Goal: Task Accomplishment & Management: Use online tool/utility

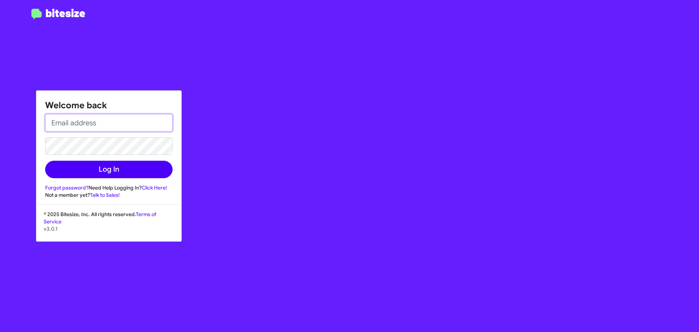
type input "[PERSON_NAME][EMAIL_ADDRESS][DOMAIN_NAME]"
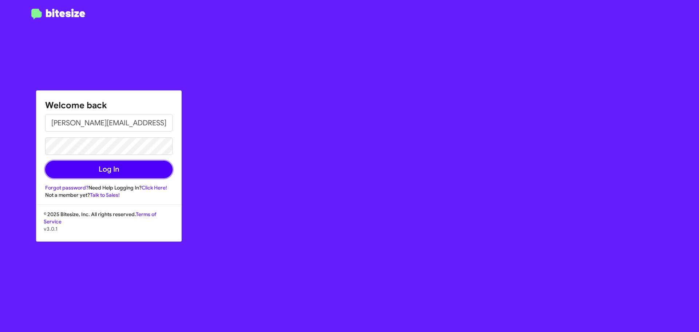
click at [105, 168] on button "Log In" at bounding box center [108, 169] width 127 height 17
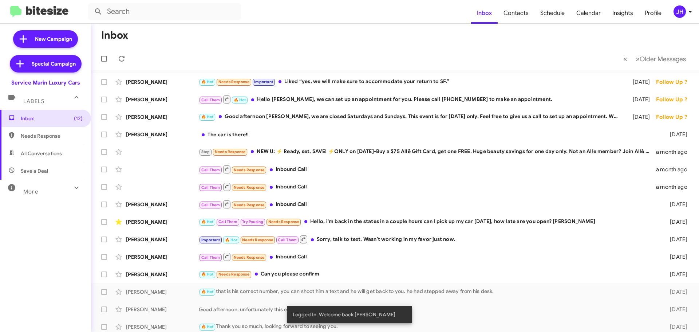
click at [689, 12] on icon at bounding box center [690, 12] width 3 height 2
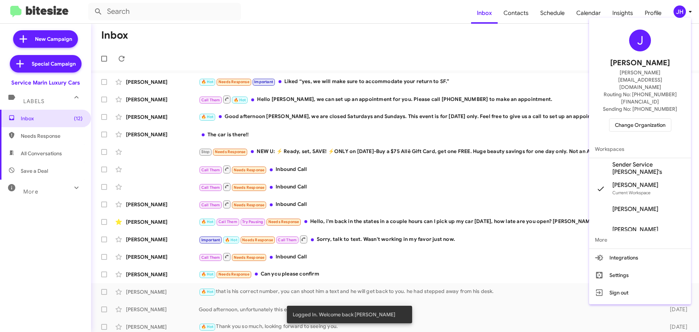
click at [642, 119] on span "Change Organization" at bounding box center [640, 125] width 51 height 12
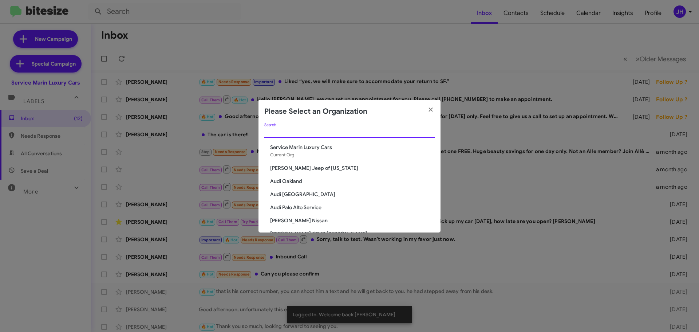
click at [295, 131] on input "Search" at bounding box center [349, 132] width 170 height 6
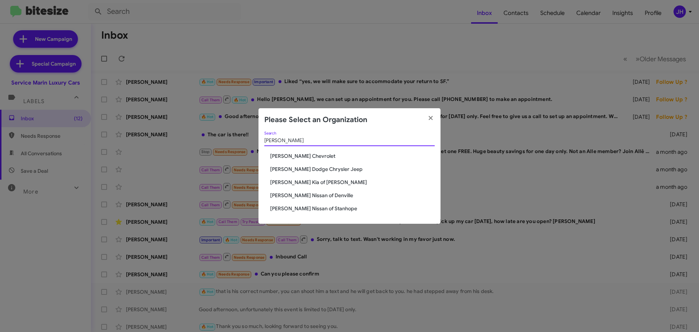
type input "nielsen"
click at [308, 171] on span "[PERSON_NAME] Dodge Chrysler Jeep" at bounding box center [352, 168] width 165 height 7
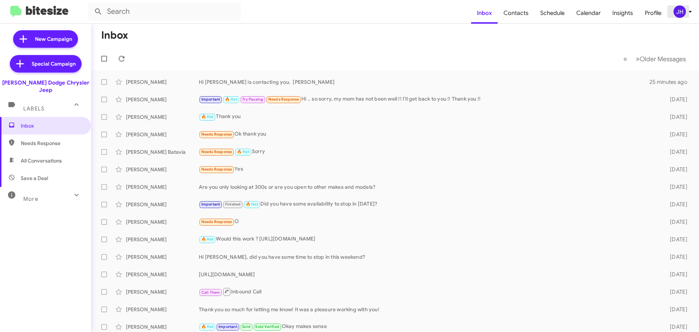
click at [684, 12] on div "JH" at bounding box center [680, 11] width 12 height 12
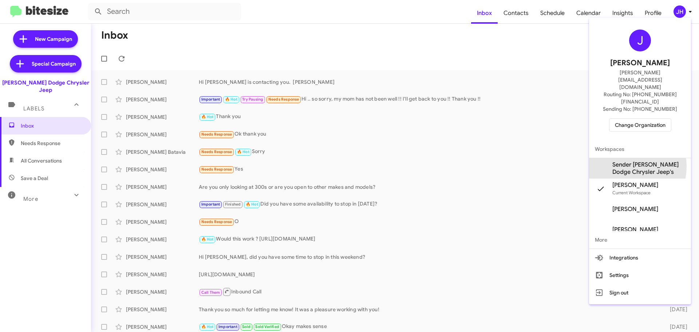
click at [623, 161] on span "Sender [PERSON_NAME] Dodge Chrysler Jeep's" at bounding box center [648, 168] width 73 height 15
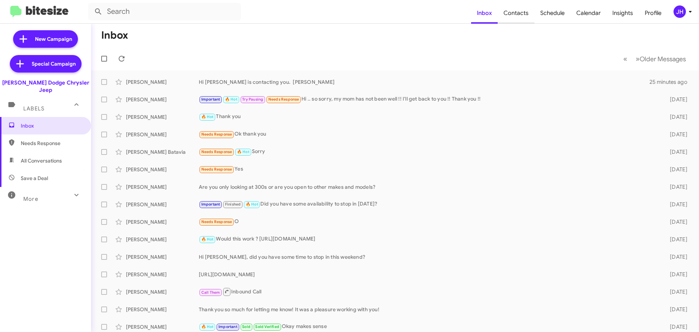
click at [527, 14] on span "Contacts" at bounding box center [516, 13] width 37 height 21
type input "in:groups"
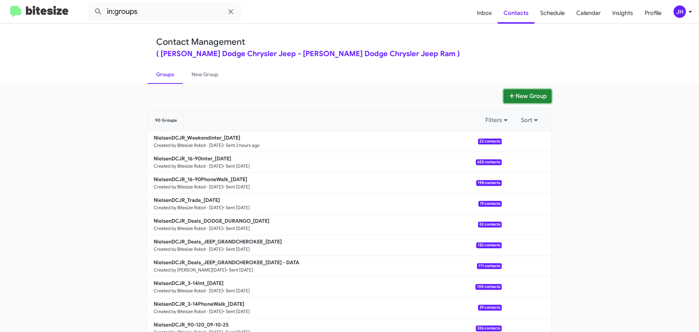
click at [525, 97] on button "New Group" at bounding box center [528, 96] width 48 height 14
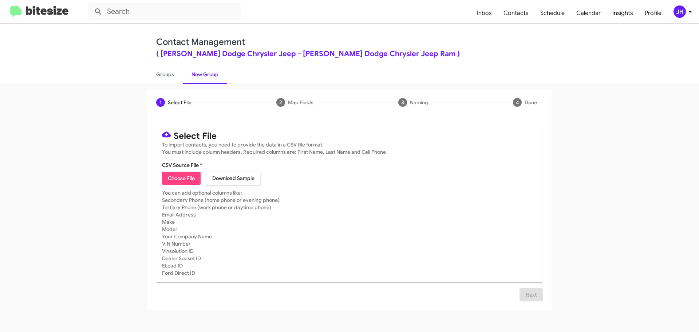
click at [175, 178] on span "Choose File" at bounding box center [181, 177] width 27 height 13
type input "NielsenDCJRSpecial - DATA"
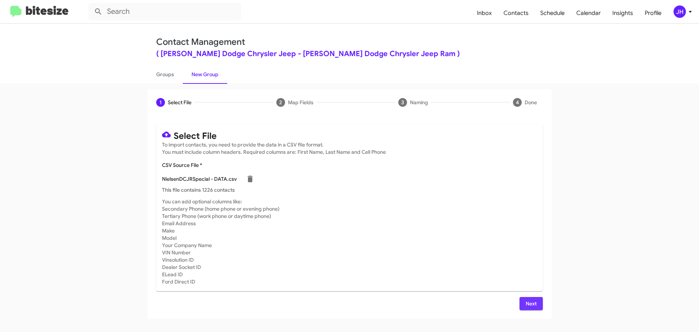
click at [532, 303] on span "Next" at bounding box center [531, 303] width 12 height 13
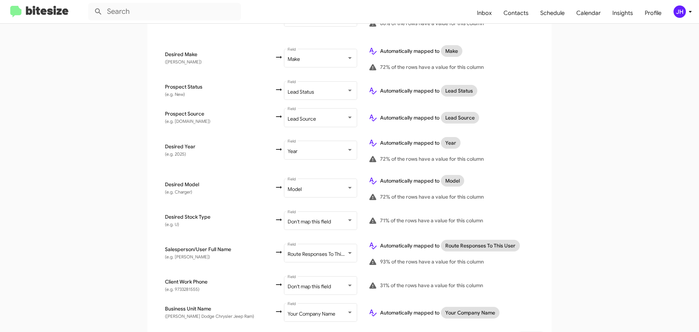
scroll to position [328, 0]
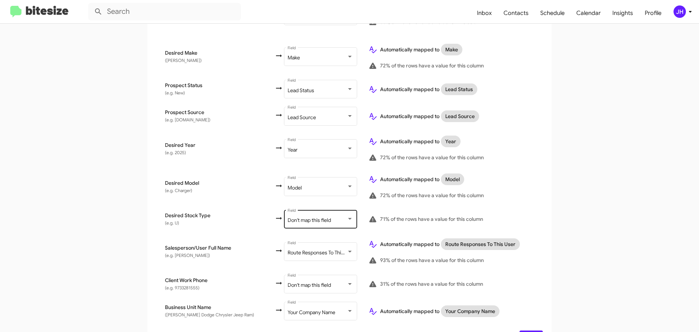
click at [332, 216] on div "Don't map this field Field" at bounding box center [321, 218] width 66 height 20
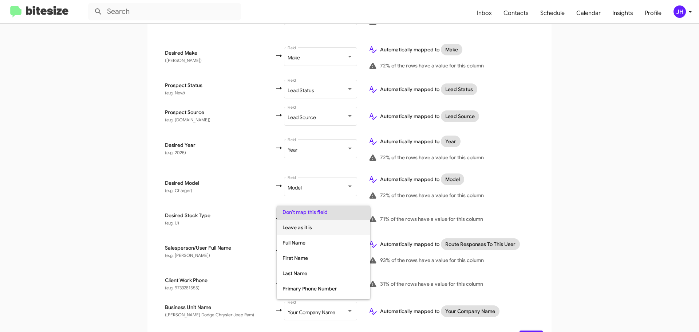
scroll to position [0, 0]
click at [414, 197] on div at bounding box center [349, 166] width 699 height 332
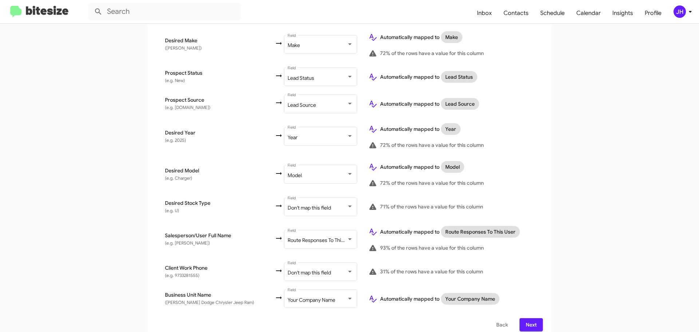
scroll to position [341, 0]
click at [342, 269] on div "Don't map this field" at bounding box center [317, 272] width 59 height 6
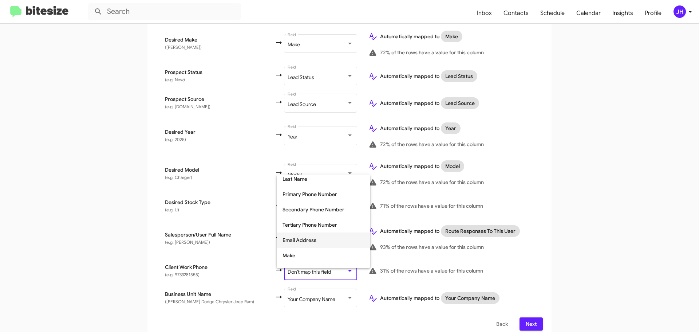
scroll to position [73, 0]
click at [328, 216] on span "Tertiary Phone Number" at bounding box center [324, 216] width 82 height 15
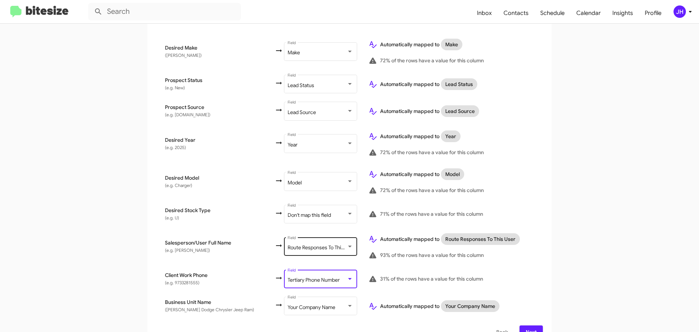
scroll to position [341, 0]
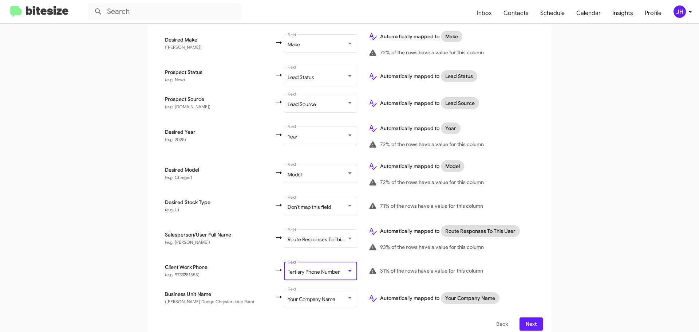
click at [526, 317] on span "Next" at bounding box center [531, 323] width 12 height 13
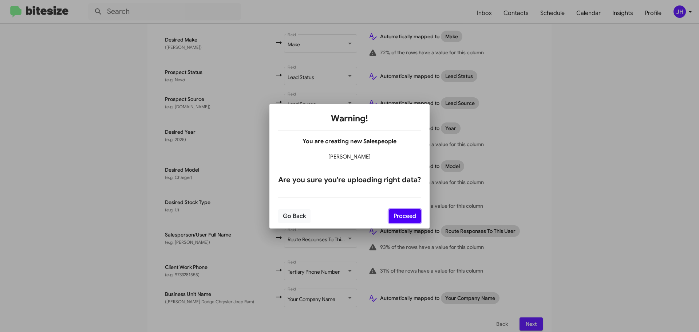
click at [397, 215] on button "Proceed" at bounding box center [405, 216] width 32 height 14
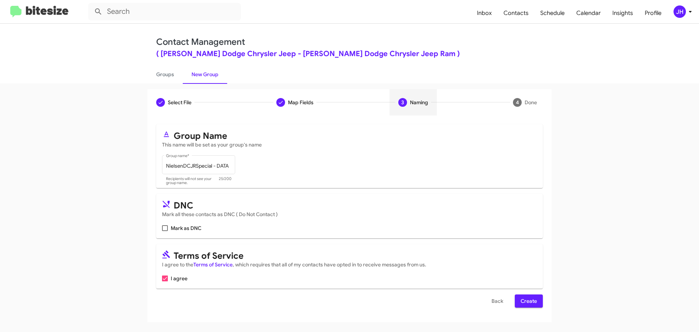
scroll to position [0, 0]
click at [531, 299] on span "Create" at bounding box center [529, 300] width 16 height 13
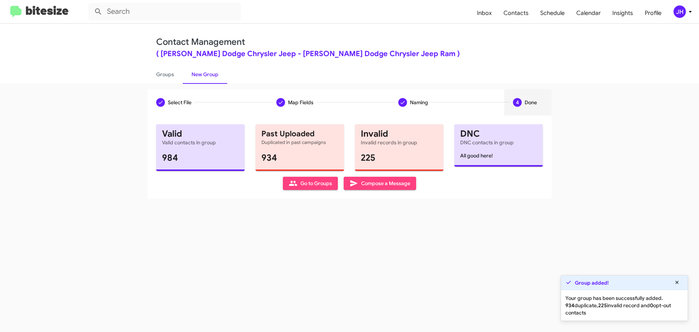
click at [328, 189] on span "Go to Groups" at bounding box center [310, 183] width 43 height 13
type input "in:groups"
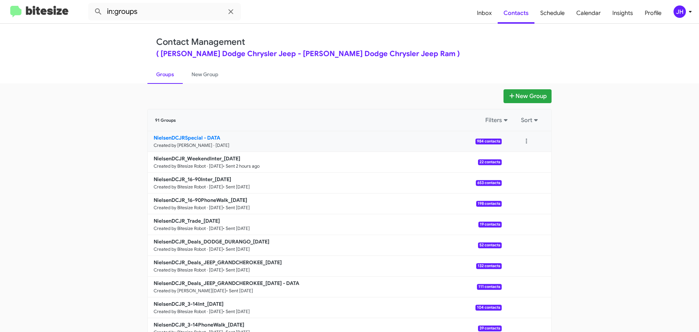
click at [334, 144] on link "NielsenDCJRSpecial - DATA Created by Jacob Henry · Sep 15, 2025 984 contacts" at bounding box center [325, 141] width 354 height 21
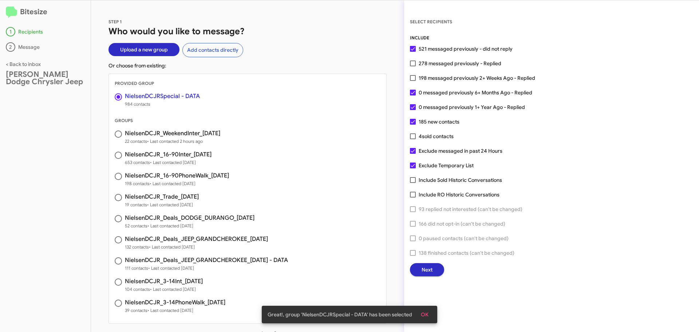
click at [410, 51] on span at bounding box center [413, 49] width 6 height 6
click at [413, 52] on input "521 messaged previously - did not reply" at bounding box center [413, 52] width 0 height 0
click at [410, 51] on span at bounding box center [413, 49] width 6 height 6
click at [413, 52] on input "521 messaged previously - did not reply" at bounding box center [413, 52] width 0 height 0
checkbox input "true"
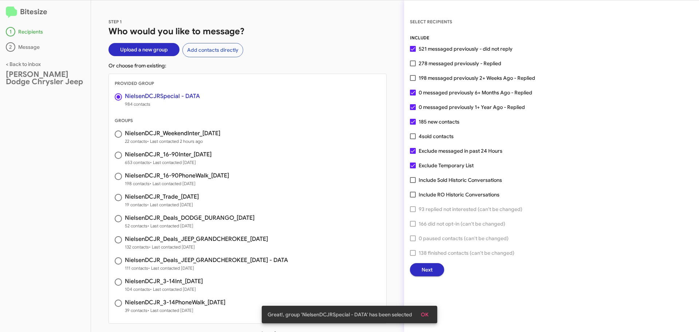
click at [412, 97] on div "INCLUDE 521 messaged previously - did not reply 278 messaged previously - Repli…" at bounding box center [551, 155] width 283 height 242
click at [413, 107] on span at bounding box center [413, 107] width 6 height 6
click at [413, 110] on input "0 messaged previously 1+ Year Ago - Replied" at bounding box center [413, 110] width 0 height 0
checkbox input "false"
click at [413, 93] on span at bounding box center [413, 93] width 6 height 6
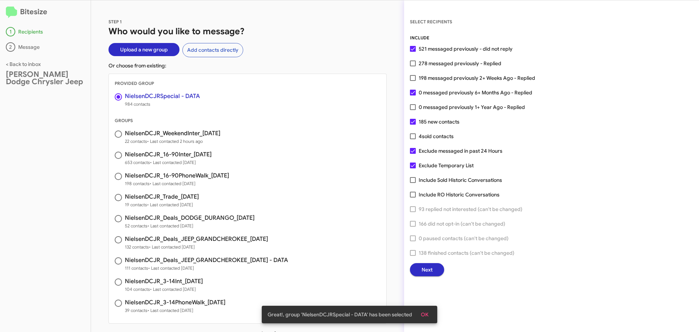
click at [413, 95] on input "0 messaged previously 6+ Months Ago - Replied" at bounding box center [413, 95] width 0 height 0
checkbox input "false"
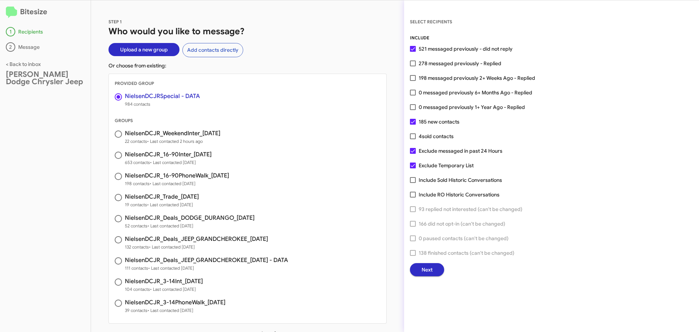
click at [416, 277] on div "SELECT RECIPIENTS INCLUDE 521 messaged previously - did not reply 278 messaged …" at bounding box center [551, 165] width 295 height 331
click at [421, 272] on button "Next" at bounding box center [427, 269] width 34 height 13
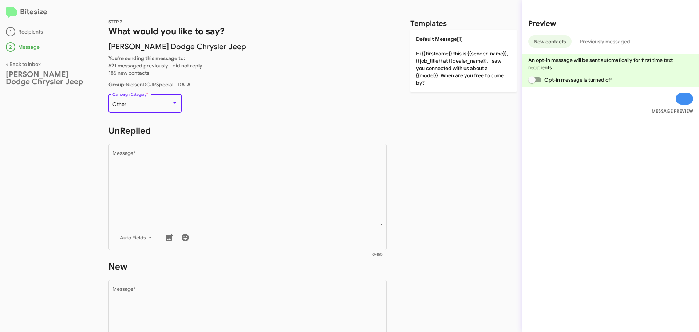
click at [129, 107] on div "Other" at bounding box center [142, 105] width 59 height 6
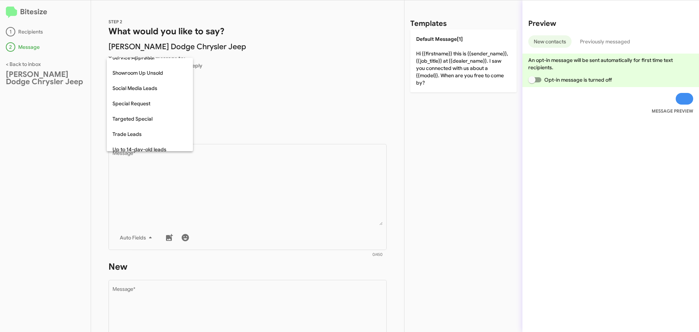
scroll to position [269, 0]
click at [131, 104] on span "Special Request" at bounding box center [150, 102] width 75 height 15
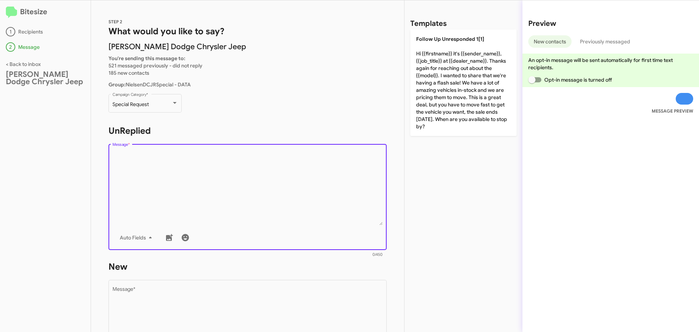
click at [165, 151] on textarea "Message *" at bounding box center [248, 188] width 271 height 74
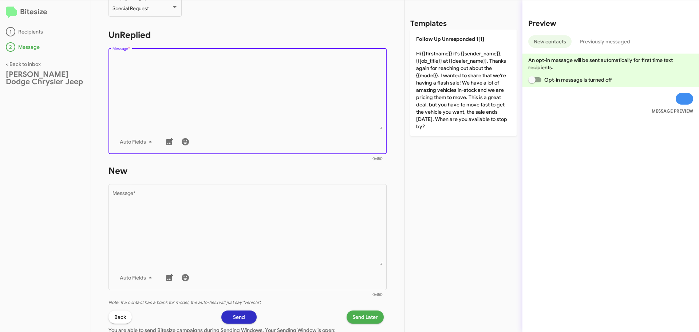
scroll to position [109, 0]
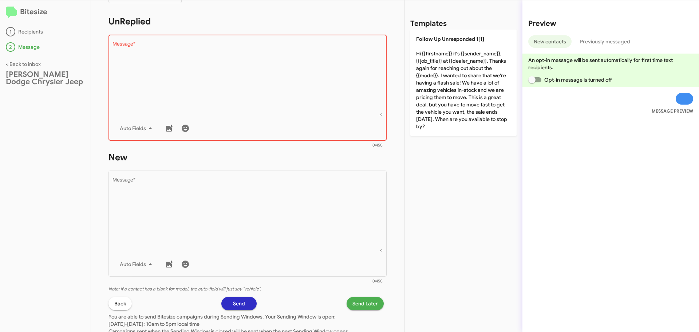
click at [169, 54] on textarea "Message *" at bounding box center [248, 79] width 271 height 74
paste textarea "Hi {{firstname}} it's {{sender_name}}, {{job_title}} at {{dealer_name}}. Thanks…"
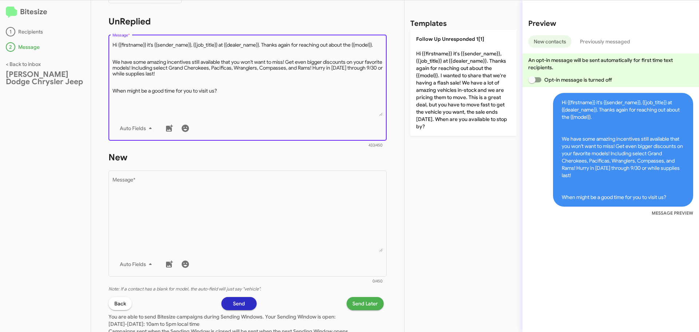
click at [140, 57] on textarea "Message *" at bounding box center [248, 79] width 271 height 74
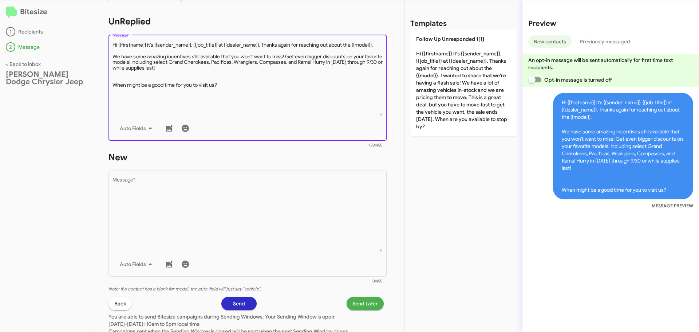
click at [128, 80] on textarea "Message *" at bounding box center [248, 79] width 271 height 74
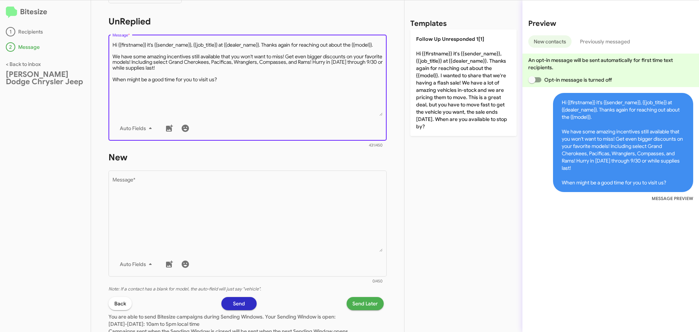
drag, startPoint x: 222, startPoint y: 87, endPoint x: 104, endPoint y: 40, distance: 127.8
click at [104, 40] on div "STEP 2 What would you like to say? Nielsen Dodge Chrysler Jeep You're sending t…" at bounding box center [247, 165] width 313 height 331
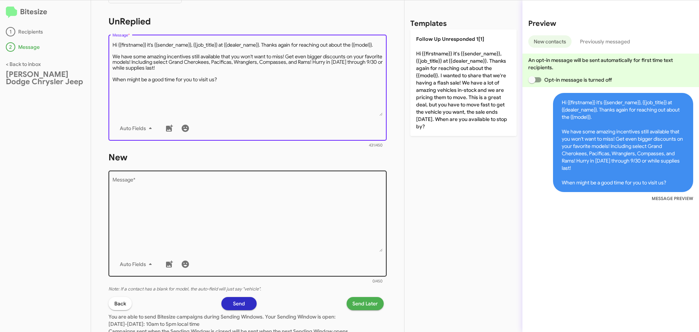
type textarea "Hi {{firstname}} it's {{sender_name}}, {{job_title}} at {{dealer_name}}. Thanks…"
click at [201, 218] on textarea "Message *" at bounding box center [248, 214] width 271 height 74
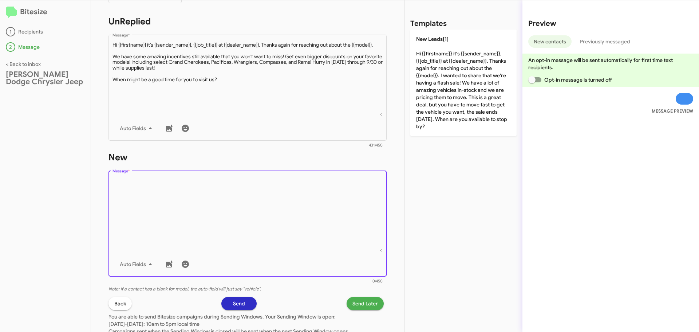
paste textarea "Hi {{firstname}} it's {{sender_name}}, {{job_title}} at {{dealer_name}}. Thanks…"
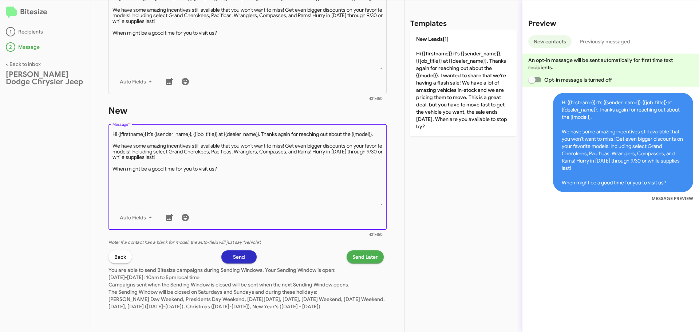
scroll to position [163, 0]
type textarea "Hi {{firstname}} it's {{sender_name}}, {{job_title}} at {{dealer_name}}. Thanks…"
click at [248, 250] on button "Send" at bounding box center [238, 256] width 35 height 13
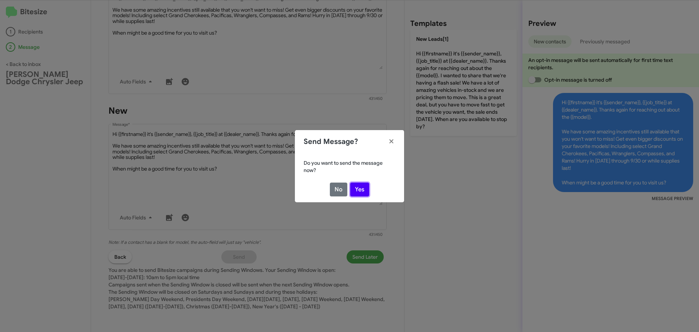
click at [357, 186] on button "Yes" at bounding box center [359, 189] width 19 height 14
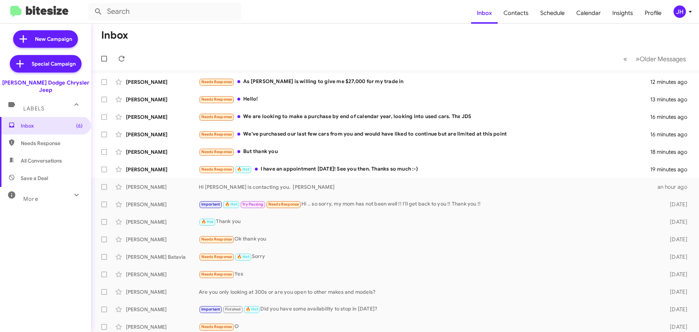
click at [676, 17] on div "JH" at bounding box center [680, 11] width 12 height 12
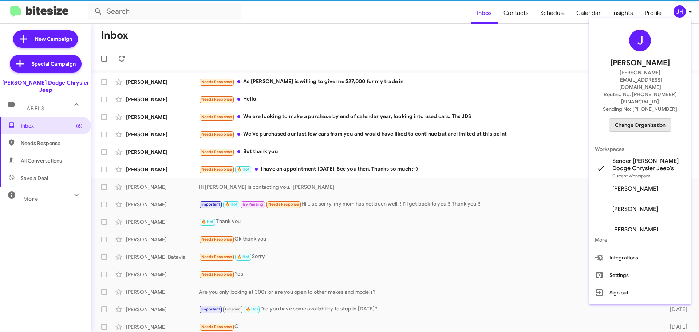
click at [630, 119] on span "Change Organization" at bounding box center [640, 125] width 51 height 12
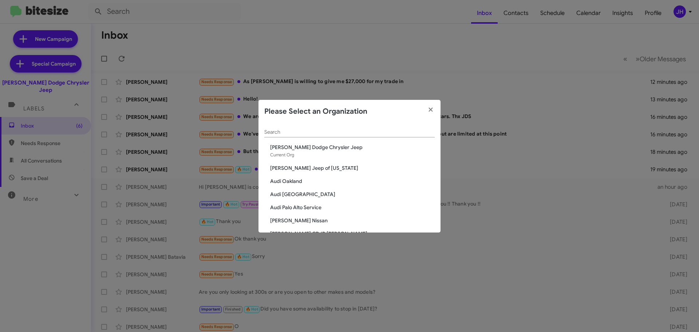
click at [291, 168] on span "[PERSON_NAME] Jeep of [US_STATE]" at bounding box center [352, 167] width 165 height 7
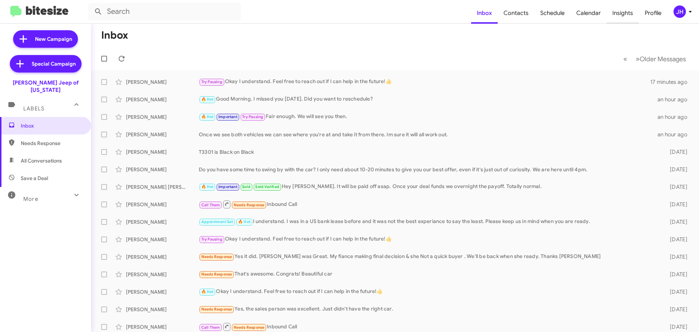
click at [609, 17] on span "Insights" at bounding box center [623, 13] width 32 height 21
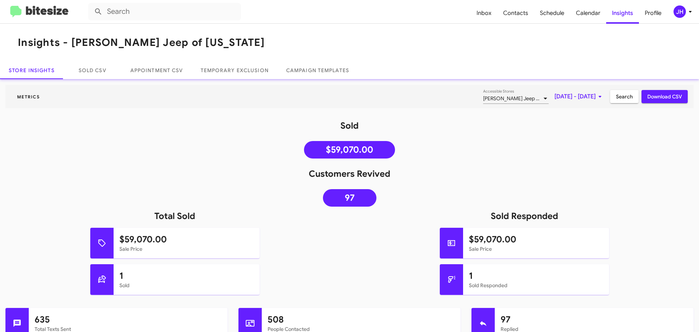
click at [587, 97] on span "Sep 1, 2025 - Sep 15, 2025" at bounding box center [580, 96] width 50 height 13
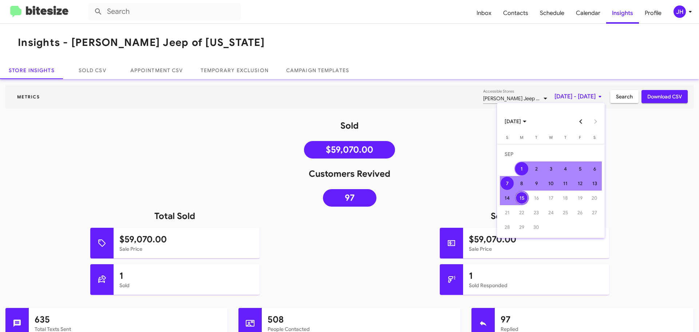
click at [509, 181] on div "7" at bounding box center [507, 183] width 13 height 13
click at [508, 197] on div "14" at bounding box center [507, 197] width 13 height 13
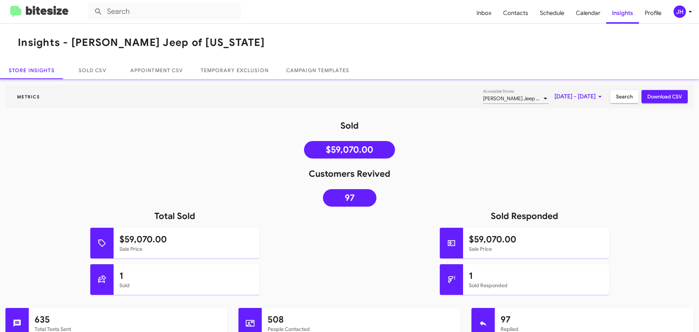
click at [651, 101] on span "Download CSV" at bounding box center [664, 96] width 35 height 13
click at [502, 9] on span "Contacts" at bounding box center [515, 13] width 37 height 21
type input "in:groups"
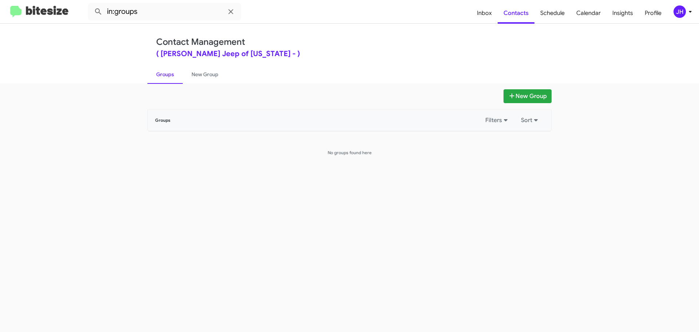
click at [690, 7] on span "JH" at bounding box center [684, 11] width 22 height 12
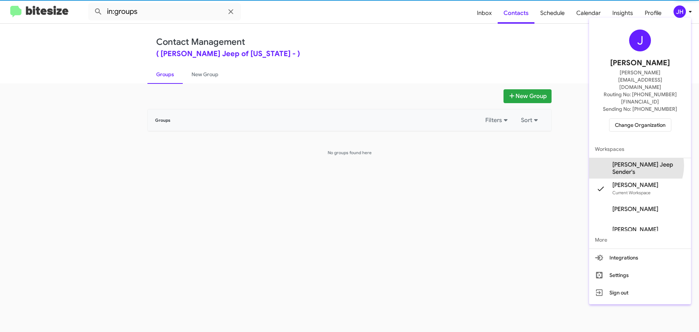
click at [645, 161] on span "[PERSON_NAME] Jeep Sender's" at bounding box center [648, 168] width 73 height 15
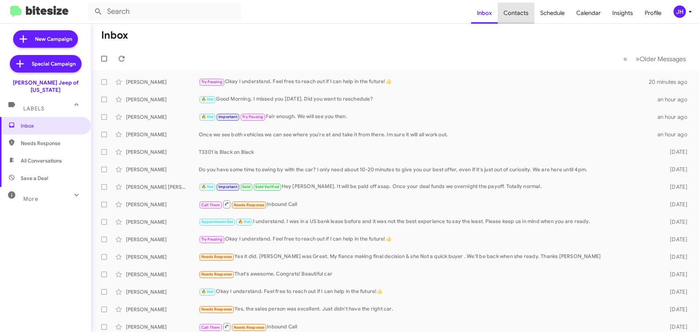
click at [521, 14] on span "Contacts" at bounding box center [516, 13] width 37 height 21
type input "in:groups"
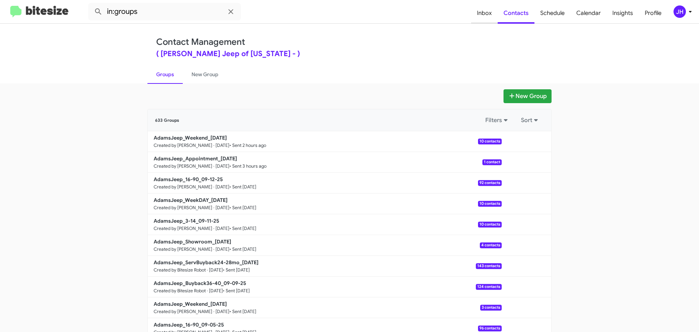
click at [489, 16] on span "Inbox" at bounding box center [484, 13] width 27 height 21
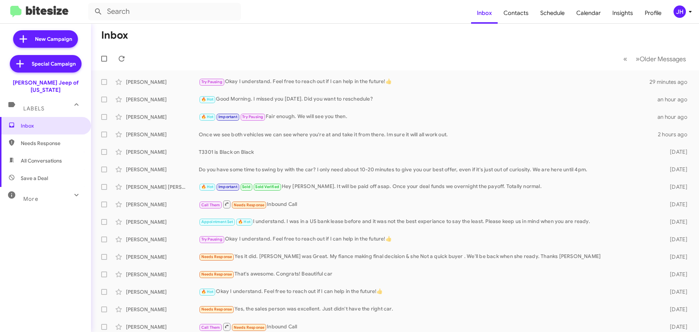
click at [62, 197] on div "Inbox Needs Response All Conversations Save a Deal More Important 🔥 Hot Appoint…" at bounding box center [45, 216] width 91 height 199
click at [62, 189] on div "More" at bounding box center [38, 195] width 65 height 13
click at [63, 157] on span "All Conversations" at bounding box center [45, 160] width 91 height 17
type input "in:all-conversations"
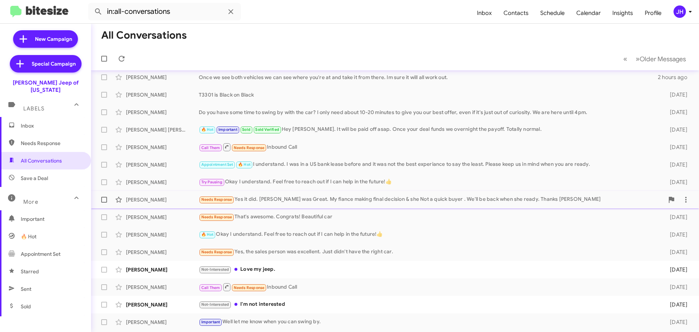
scroll to position [55, 0]
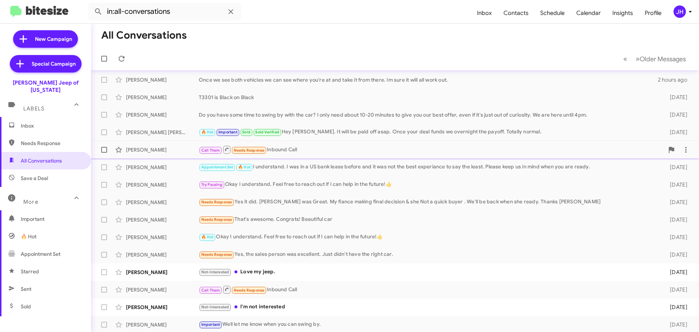
click at [346, 142] on span "Jon Star Call Them Needs Response Inbound Call 3 days ago" at bounding box center [395, 149] width 608 height 17
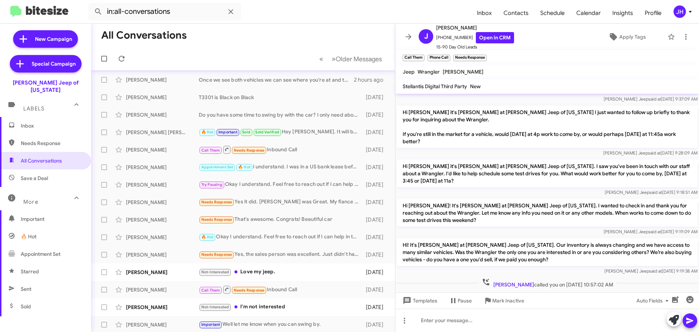
scroll to position [248, 0]
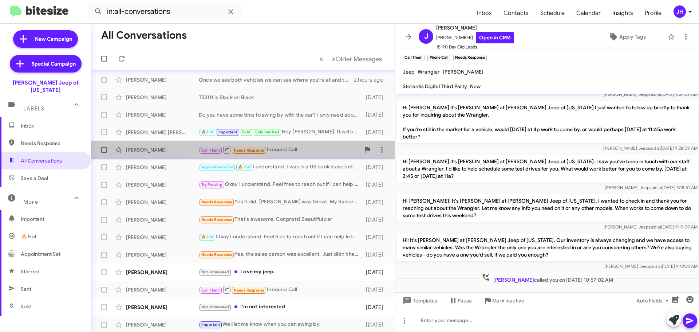
click at [315, 157] on span "Jon Star Call Them Needs Response Inbound Call 3 days ago" at bounding box center [243, 149] width 304 height 17
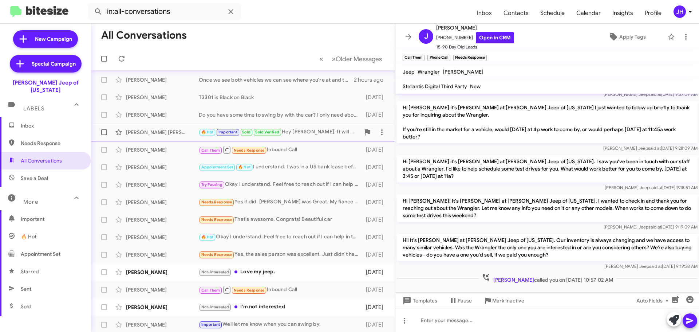
click at [337, 130] on div "🔥 Hot Important Sold Sold Verified Hey Sharon. It will be paid off asap. Once y…" at bounding box center [279, 132] width 161 height 8
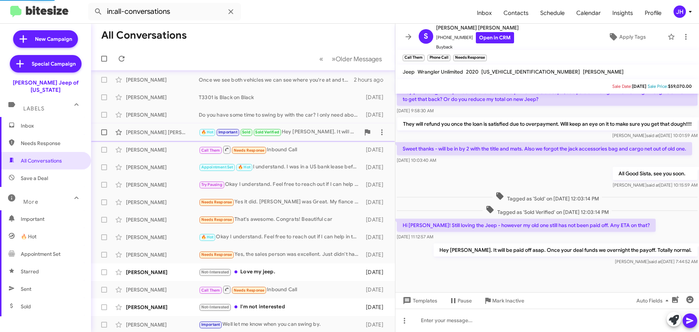
scroll to position [238, 0]
click at [311, 116] on div "Do you have some time to swing by with the car? I only need about 10-20 minutes…" at bounding box center [279, 114] width 161 height 7
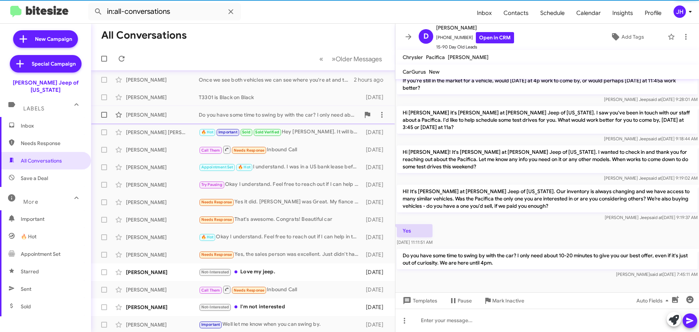
scroll to position [60, 0]
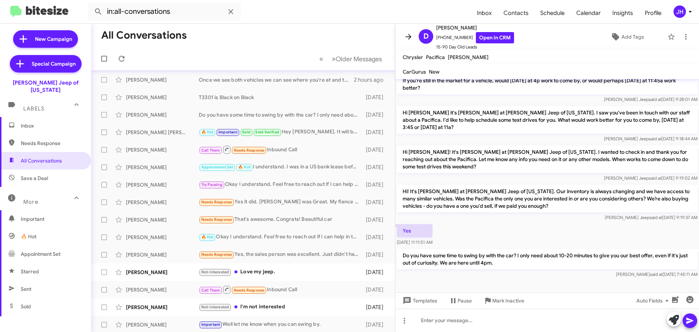
click at [410, 35] on icon at bounding box center [409, 36] width 6 height 5
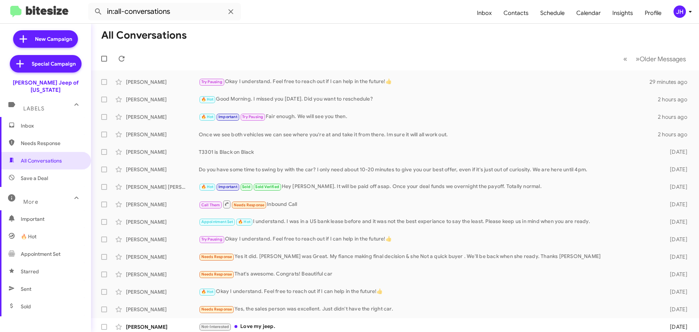
click at [46, 122] on span "Inbox" at bounding box center [52, 125] width 62 height 7
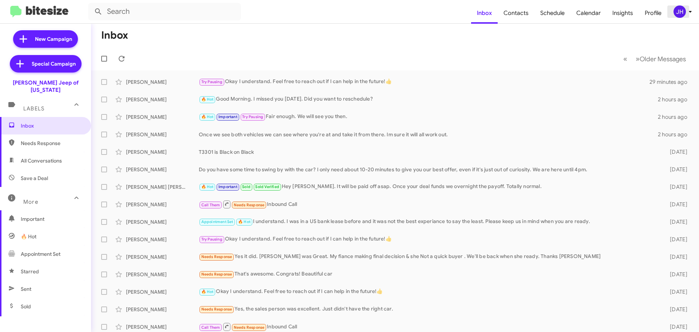
click at [682, 15] on div "JH" at bounding box center [680, 11] width 12 height 12
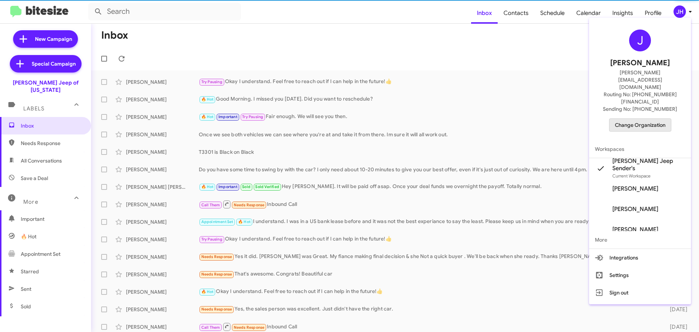
click at [641, 119] on span "Change Organization" at bounding box center [640, 125] width 51 height 12
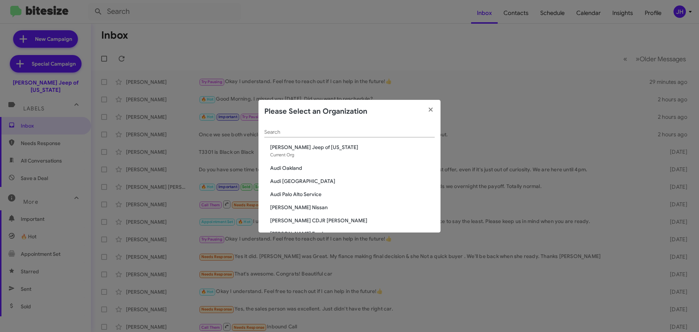
click at [287, 133] on input "Search" at bounding box center [349, 132] width 170 height 6
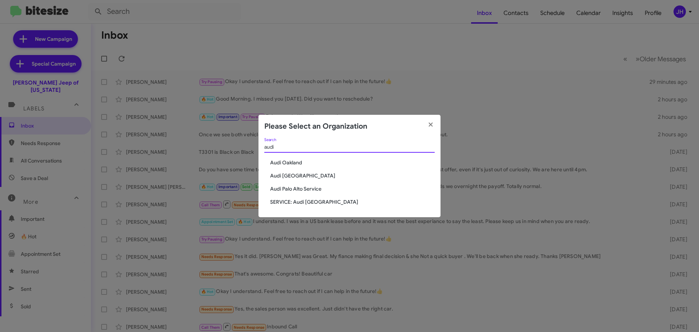
type input "audi"
click at [305, 187] on span "Audi Palo Alto Service" at bounding box center [352, 188] width 165 height 7
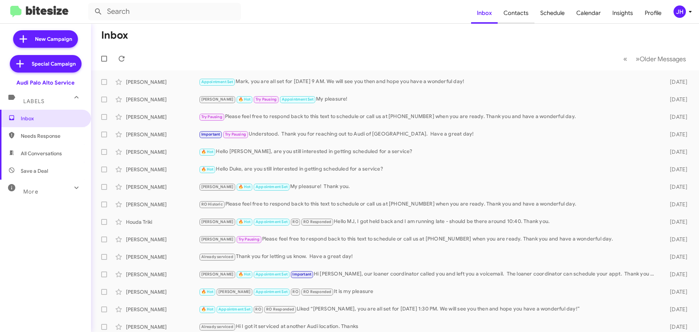
click at [519, 20] on span "Contacts" at bounding box center [516, 13] width 37 height 21
type input "in:groups"
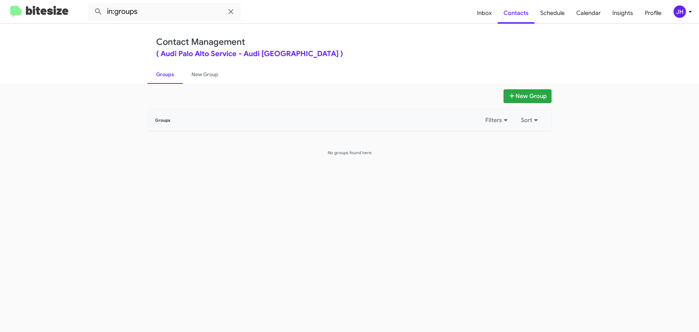
click at [682, 16] on div "JH" at bounding box center [680, 11] width 12 height 12
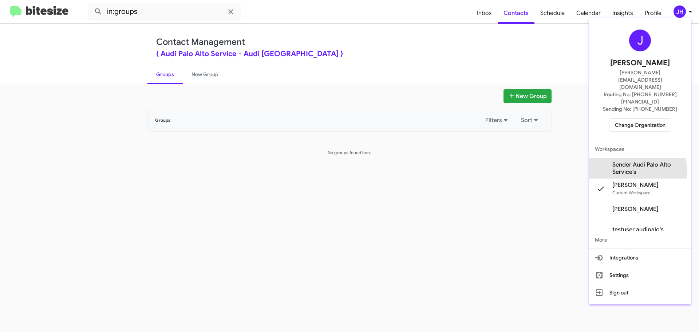
click at [637, 161] on span "Sender Audi Palo Alto Service's" at bounding box center [648, 168] width 73 height 15
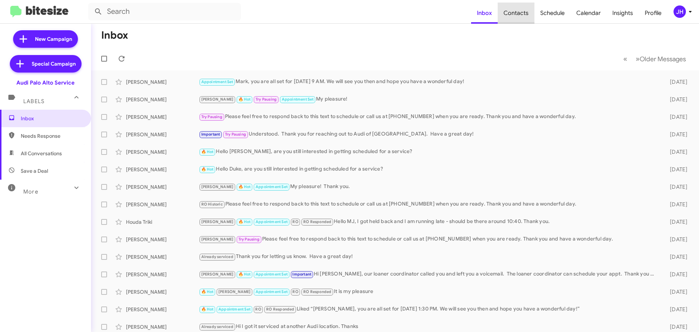
click at [519, 9] on span "Contacts" at bounding box center [516, 13] width 37 height 21
type input "in:groups"
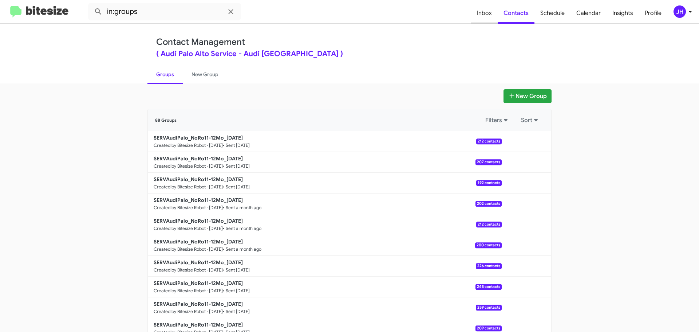
click at [492, 16] on span "Inbox" at bounding box center [484, 13] width 27 height 21
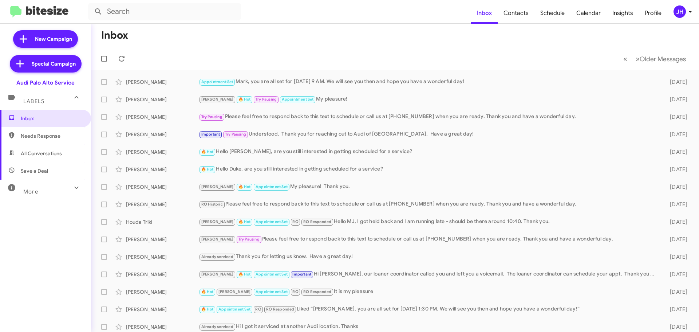
click at [53, 161] on span "All Conversations" at bounding box center [45, 153] width 91 height 17
type input "in:all-conversations"
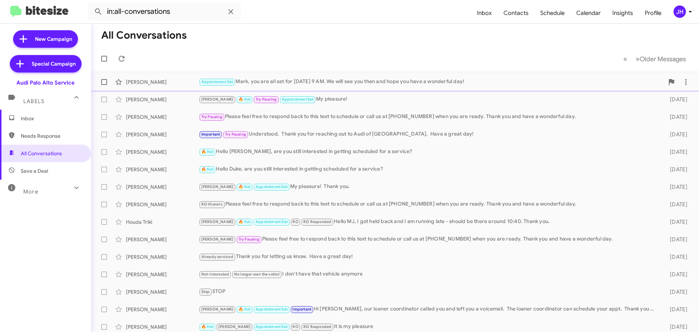
click at [367, 83] on div "Appointment Set Mark, you are all set for Wednesday, 9/17 @ 9 AM. We will see y…" at bounding box center [431, 82] width 465 height 8
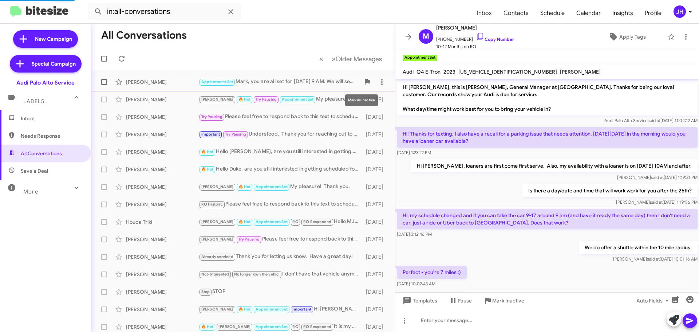
scroll to position [37, 0]
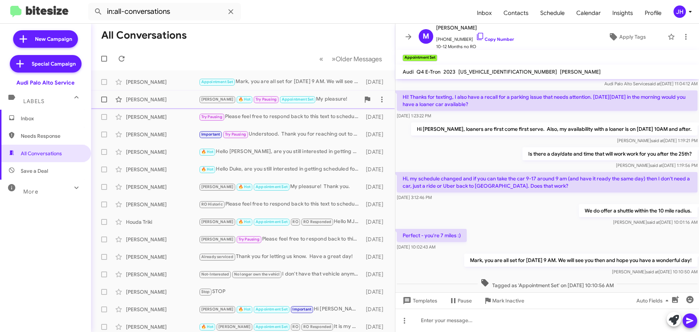
click at [333, 103] on div "Arnold 🔥 Hot Try Pausing Appointment Set My pleasure!" at bounding box center [279, 99] width 161 height 8
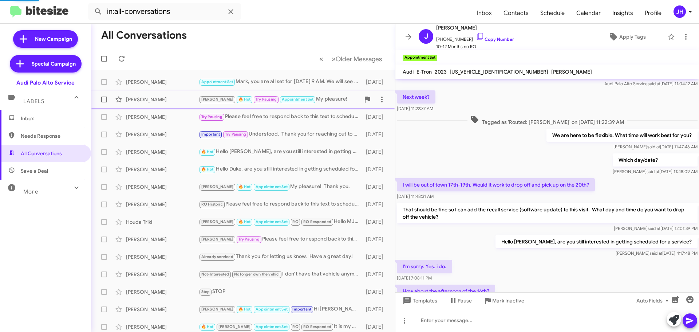
scroll to position [226, 0]
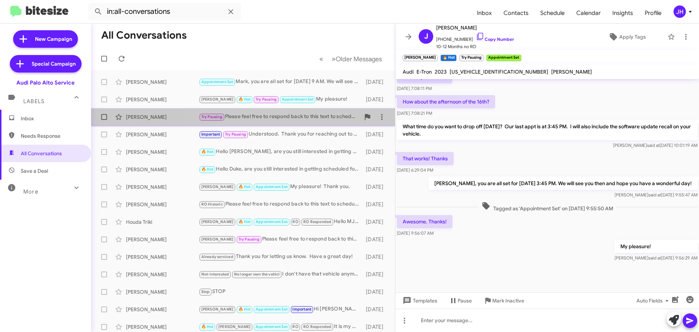
click at [322, 118] on div "Try Pausing Please feel free to respond back to this text to schedule or call u…" at bounding box center [279, 117] width 161 height 8
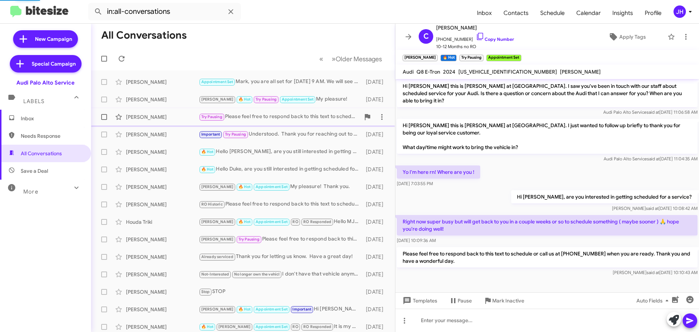
scroll to position [72, 0]
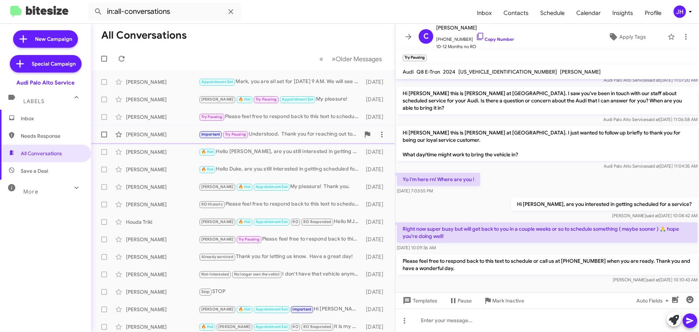
click at [316, 139] on div "Ann Schilling Important Try Pausing Understood. Thank you for reaching out to A…" at bounding box center [243, 134] width 292 height 15
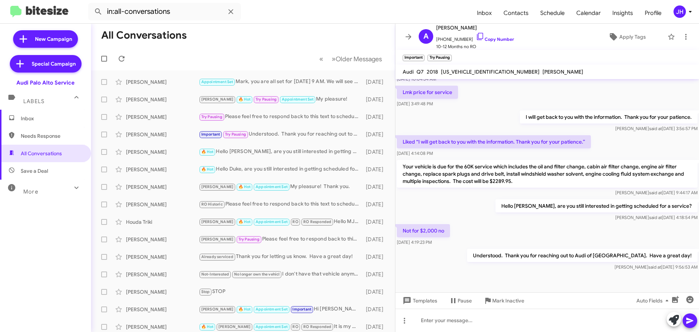
scroll to position [263, 0]
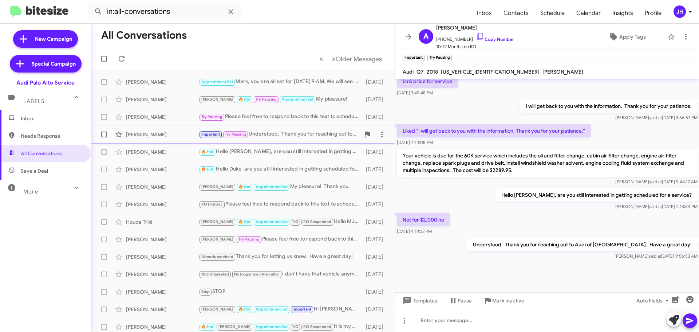
click at [279, 137] on div "Important Try Pausing Understood. Thank you for reaching out to Audi of Palo Al…" at bounding box center [279, 134] width 161 height 8
click at [278, 151] on div "🔥 Hot Hello Courtney, are you still interested in getting scheduled for a servi…" at bounding box center [279, 151] width 161 height 8
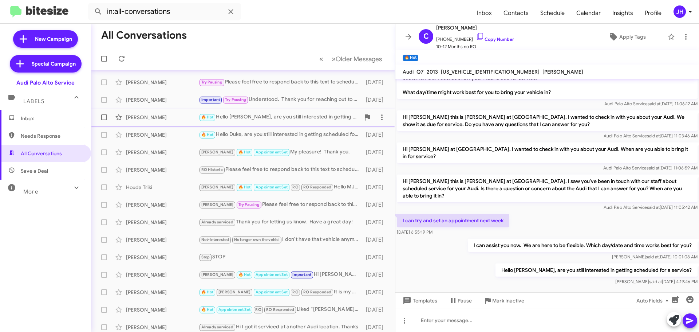
scroll to position [36, 0]
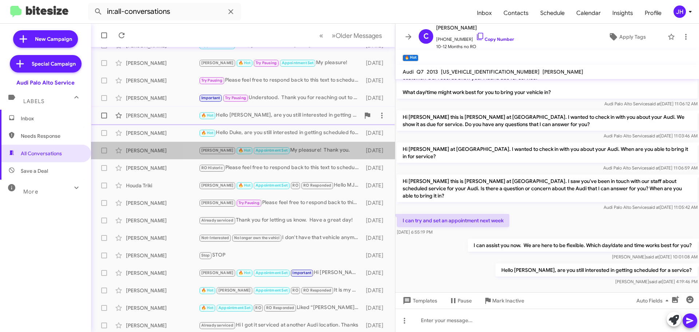
click at [278, 151] on div "Arnold 🔥 Hot Appointment Set My pleasure! Thank you." at bounding box center [280, 150] width 163 height 8
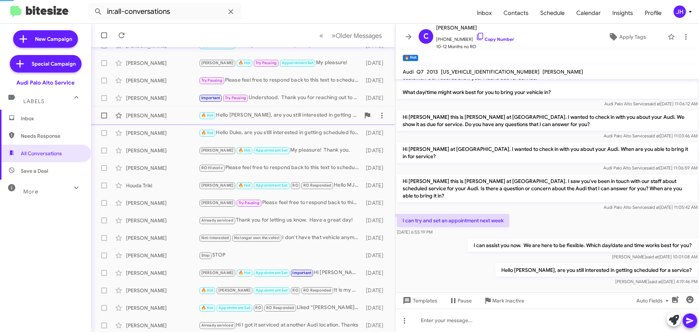
scroll to position [67, 0]
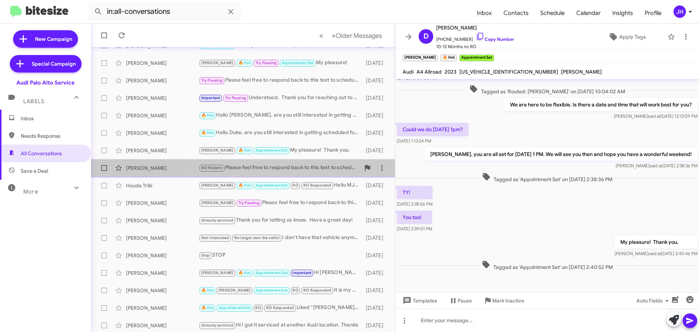
click at [295, 169] on div "RO Historic Please feel free to respond back to this text to schedule or call u…" at bounding box center [279, 167] width 161 height 8
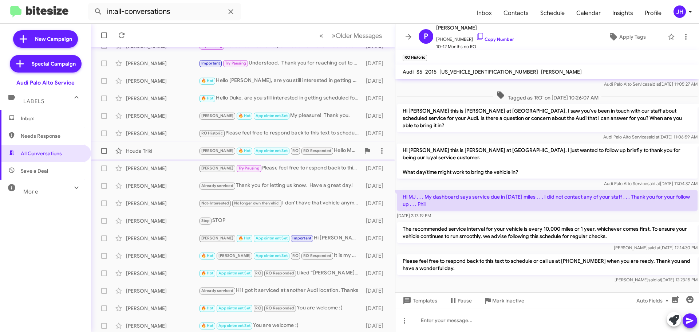
scroll to position [73, 0]
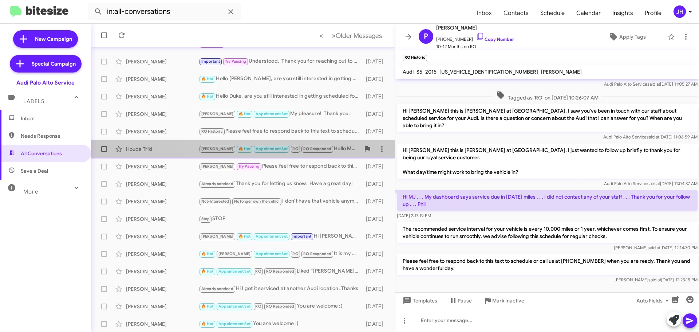
click at [328, 151] on div "Arnold 🔥 Hot Appointment Set RO RO Responded Hello MJ, I got held back and I am…" at bounding box center [279, 149] width 161 height 8
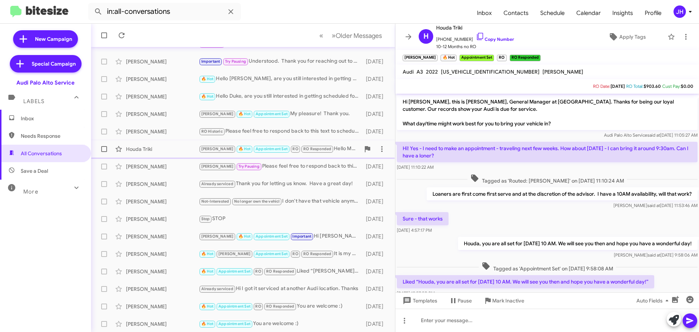
drag, startPoint x: 325, startPoint y: 153, endPoint x: 326, endPoint y: 148, distance: 4.7
click at [326, 148] on div "Arnold 🔥 Hot Appointment Set RO RO Responded Hello MJ, I got held back and I am…" at bounding box center [279, 149] width 161 height 8
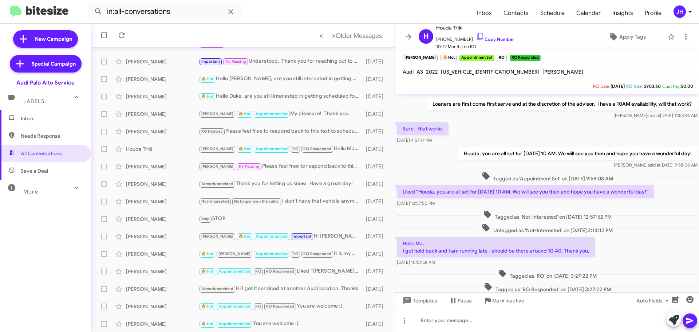
scroll to position [116, 0]
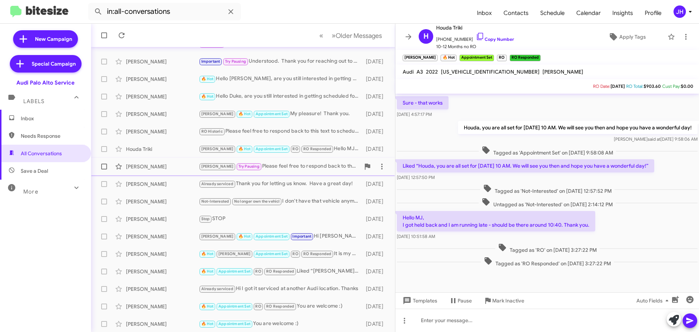
click at [311, 163] on div "Arnold Try Pausing Please feel free to respond back to this text to schedule or…" at bounding box center [279, 166] width 161 height 8
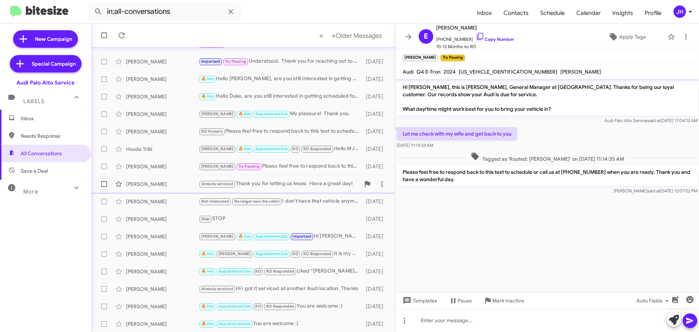
click at [316, 185] on div "Already serviced Thank you for letting us know. Have a great day!" at bounding box center [279, 184] width 161 height 8
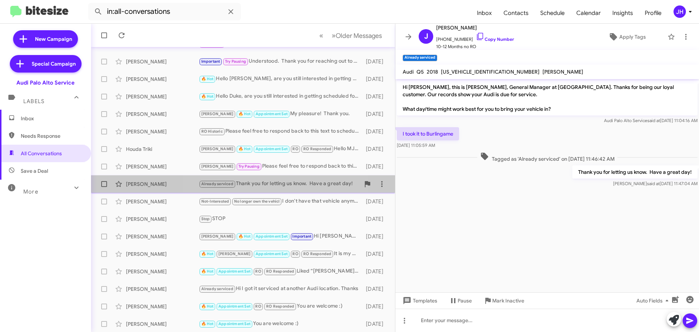
click at [279, 186] on div "Already serviced Thank you for letting us know. Have a great day!" at bounding box center [279, 184] width 161 height 8
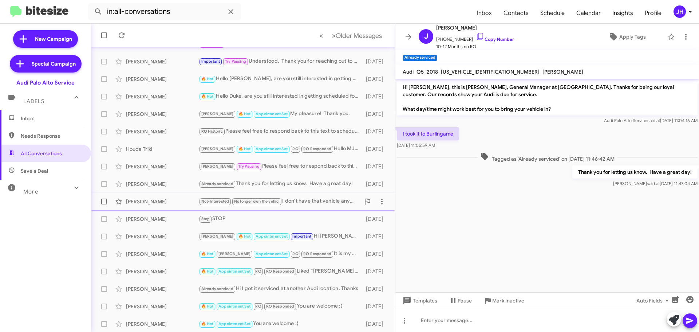
click at [304, 204] on div "Not-Interested No longer own the vehicl I don't have that vehicle anymore" at bounding box center [279, 201] width 161 height 8
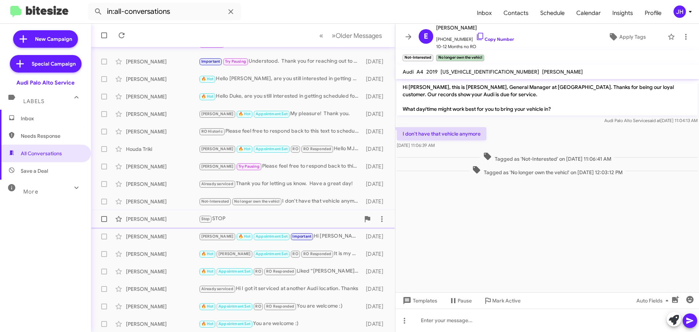
click at [303, 216] on div "Stop STOP" at bounding box center [279, 218] width 161 height 8
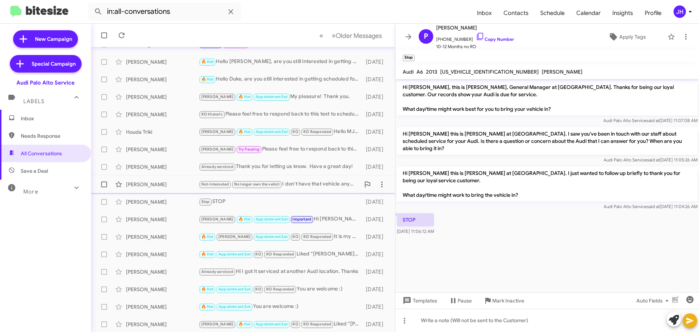
scroll to position [91, 0]
click at [320, 220] on div "Arnold 🔥 Hot Appointment Set Important Hi Venkatram, our loaner coordinator cal…" at bounding box center [279, 218] width 161 height 8
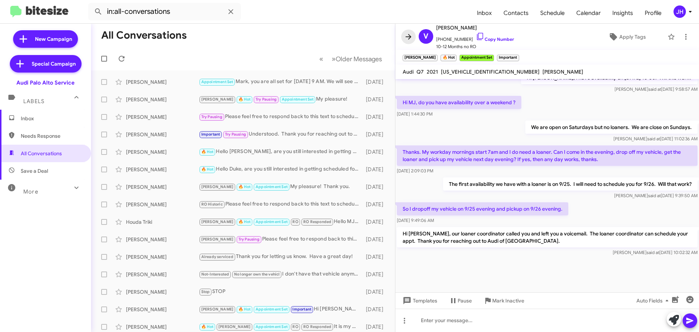
click at [411, 36] on icon at bounding box center [408, 36] width 9 height 9
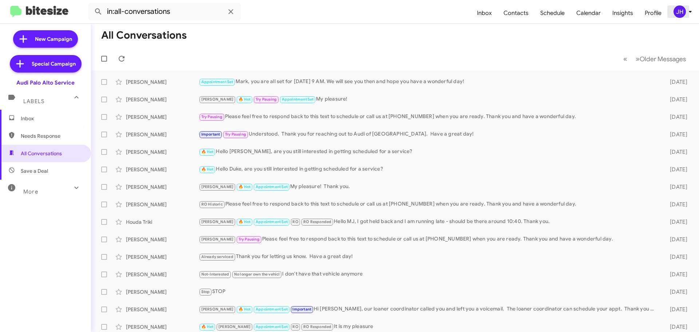
click at [677, 14] on div "JH" at bounding box center [680, 11] width 12 height 12
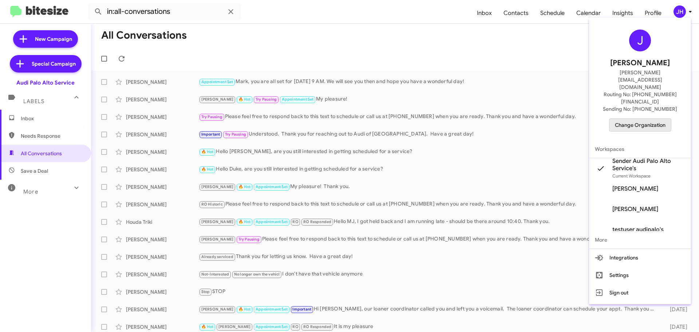
click at [636, 119] on span "Change Organization" at bounding box center [640, 125] width 51 height 12
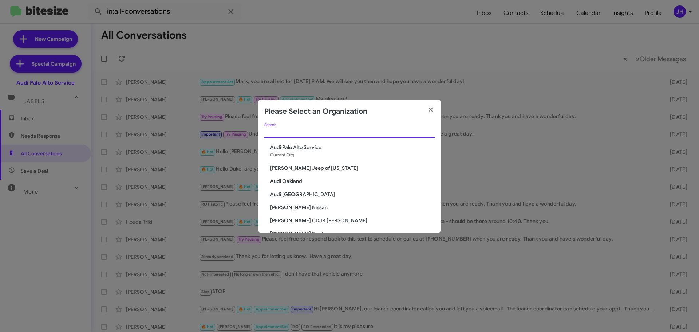
click at [298, 133] on input "Search" at bounding box center [349, 132] width 170 height 6
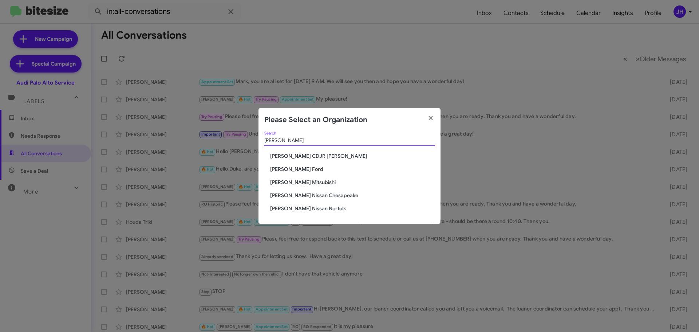
type input "banister"
click at [321, 196] on span "Banister Nissan Chesapeake" at bounding box center [352, 195] width 165 height 7
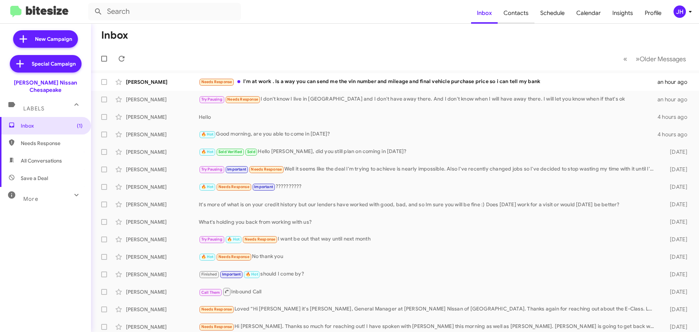
click at [525, 14] on span "Contacts" at bounding box center [516, 13] width 37 height 21
type input "in:groups"
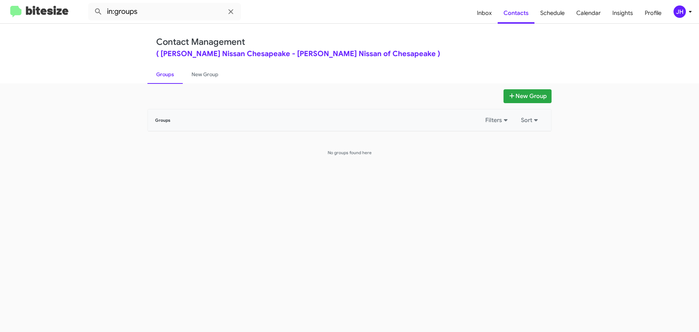
click at [682, 18] on div "JH" at bounding box center [680, 11] width 12 height 12
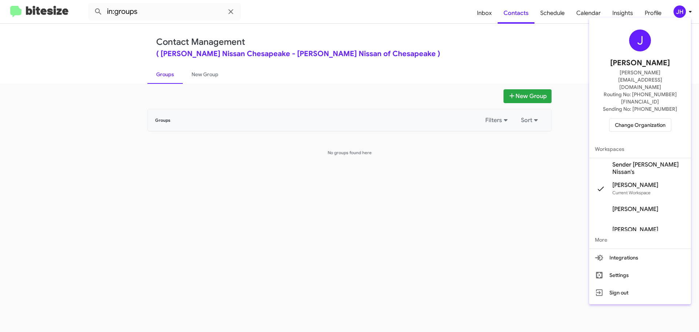
click at [640, 161] on span "Sender [PERSON_NAME] Nissan's" at bounding box center [648, 168] width 73 height 15
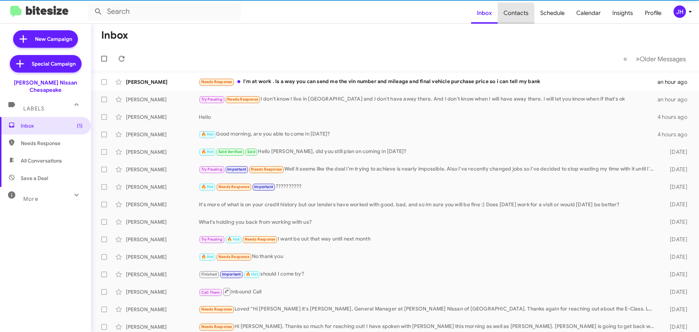
click at [513, 15] on span "Contacts" at bounding box center [516, 13] width 37 height 21
type input "in:groups"
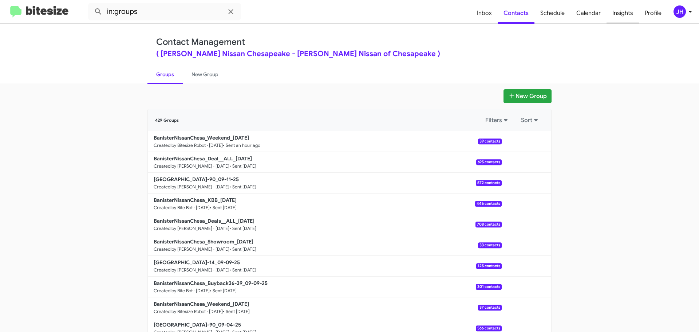
click at [615, 21] on span "Insights" at bounding box center [623, 13] width 32 height 21
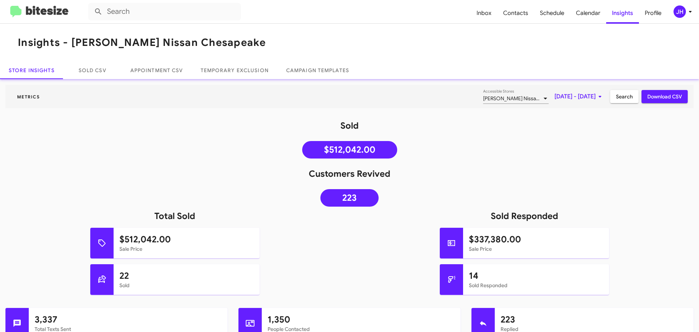
click at [596, 95] on icon at bounding box center [600, 96] width 9 height 9
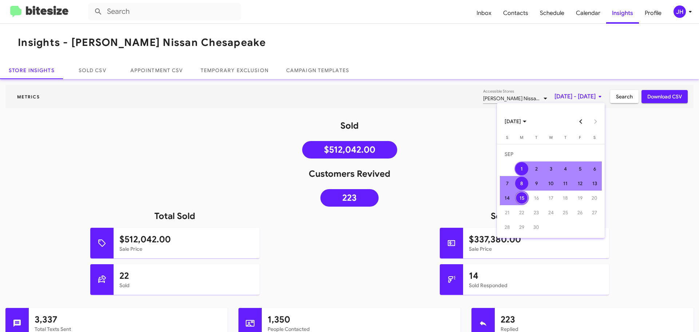
click at [523, 186] on div "8" at bounding box center [521, 183] width 13 height 13
click at [507, 197] on div "14" at bounding box center [507, 197] width 13 height 13
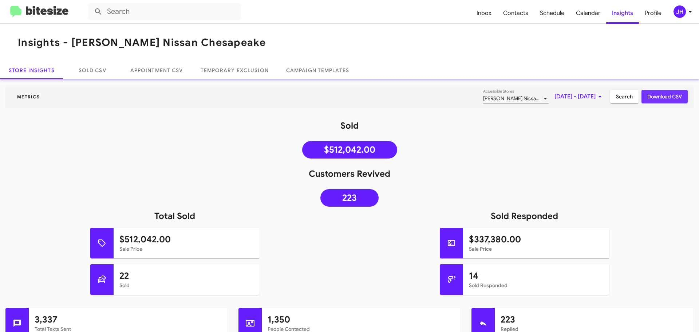
click at [652, 95] on span "Download CSV" at bounding box center [664, 96] width 35 height 13
click at [532, 13] on span "Contacts" at bounding box center [515, 13] width 37 height 21
type input "in:groups"
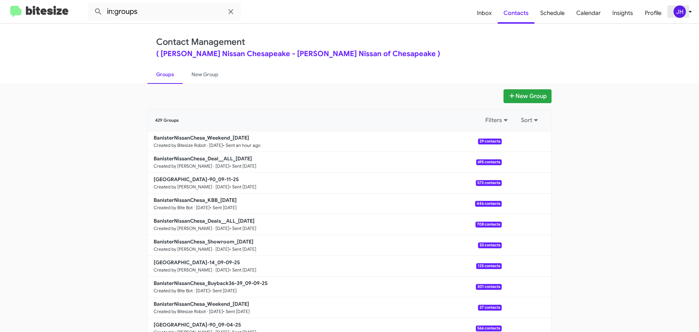
click at [683, 15] on div "JH" at bounding box center [680, 11] width 12 height 12
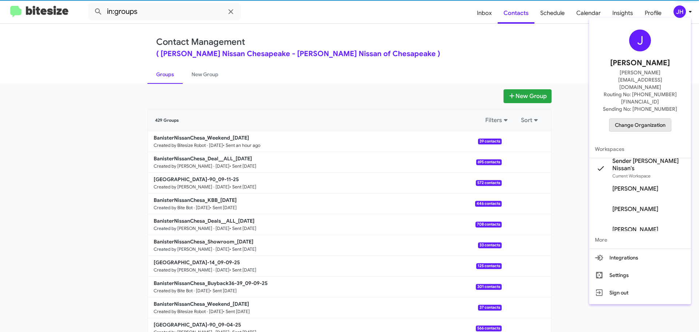
click at [629, 119] on span "Change Organization" at bounding box center [640, 125] width 51 height 12
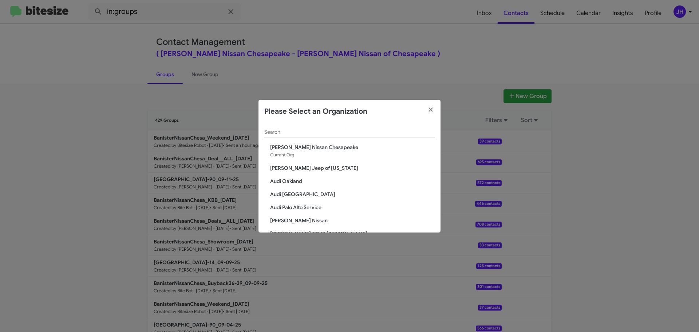
click at [287, 129] on div "Search" at bounding box center [349, 130] width 170 height 14
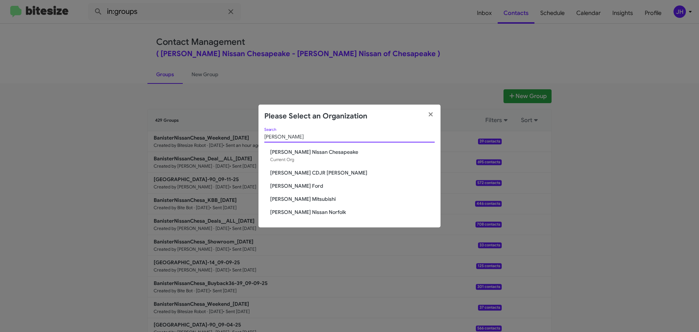
type input "banister"
click at [315, 214] on span "[PERSON_NAME] Nissan Norfolk" at bounding box center [352, 211] width 165 height 7
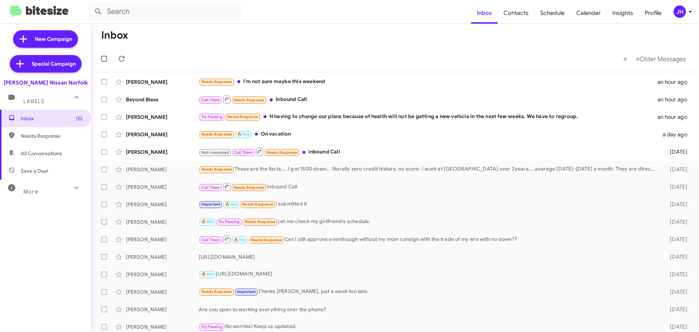
click at [685, 13] on div "JH" at bounding box center [680, 11] width 12 height 12
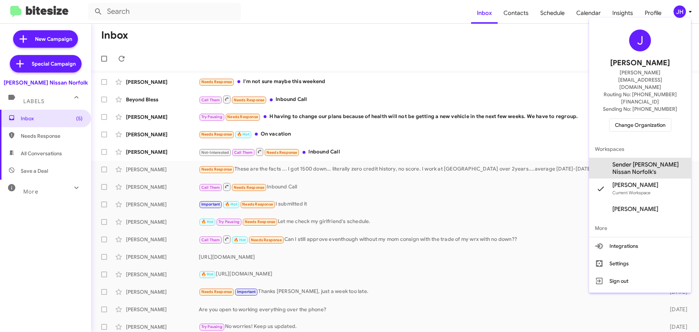
click at [633, 161] on span "Sender [PERSON_NAME] Nissan Norfolk's" at bounding box center [648, 168] width 73 height 15
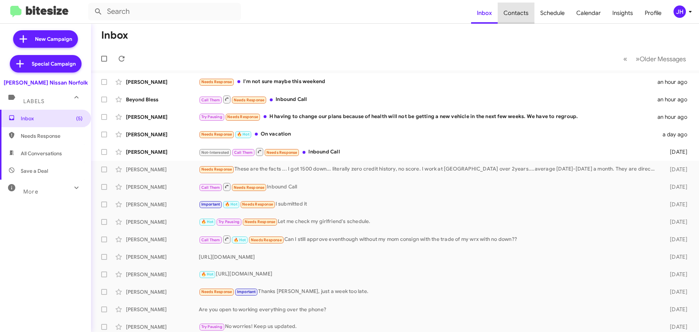
click at [523, 12] on span "Contacts" at bounding box center [516, 13] width 37 height 21
type input "in:groups"
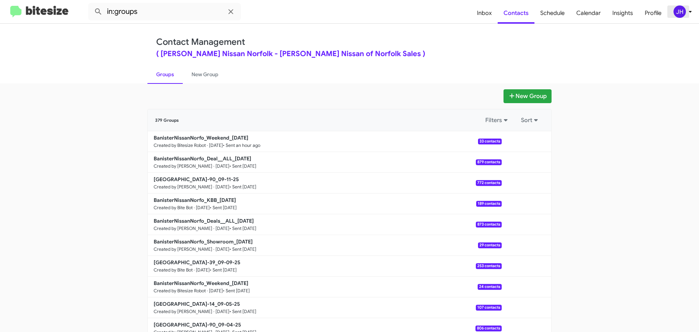
click at [682, 16] on div "JH" at bounding box center [680, 11] width 12 height 12
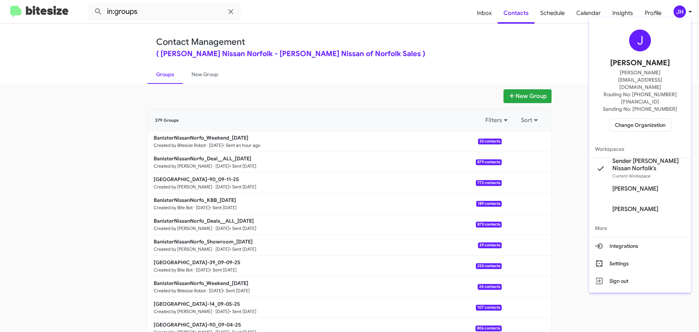
click at [626, 119] on span "Change Organization" at bounding box center [640, 125] width 51 height 12
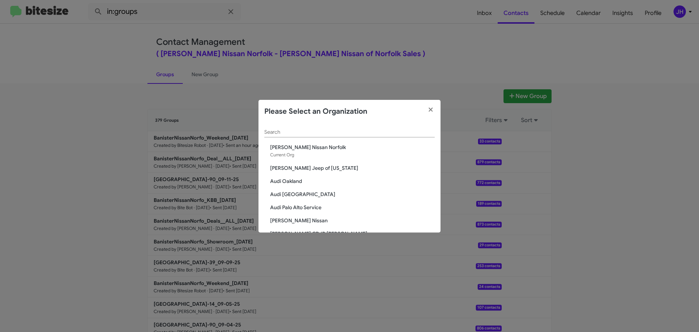
click at [283, 132] on input "Search" at bounding box center [349, 132] width 170 height 6
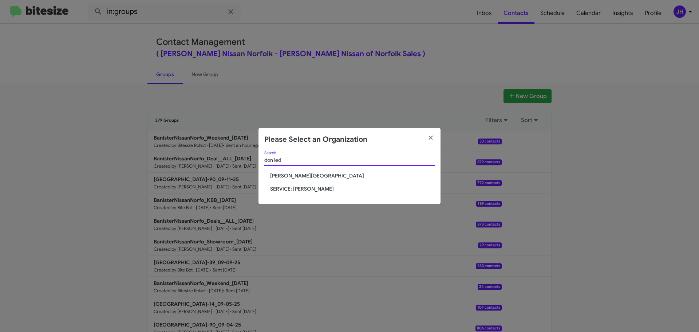
type input "don led"
click at [296, 174] on span "[PERSON_NAME][GEOGRAPHIC_DATA]" at bounding box center [352, 175] width 165 height 7
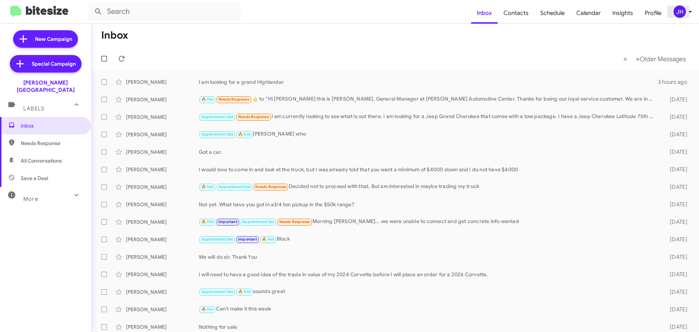
click at [681, 13] on div "JH" at bounding box center [680, 11] width 12 height 12
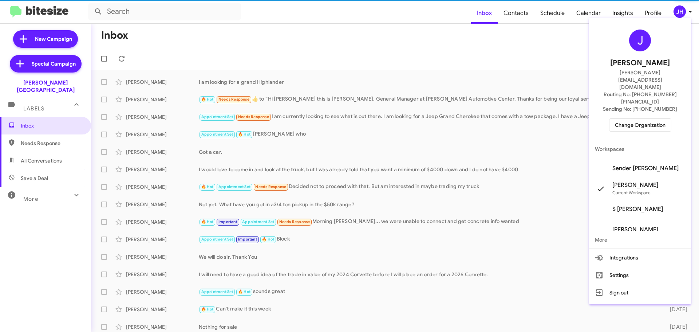
click at [626, 165] on span "Sender [PERSON_NAME]" at bounding box center [645, 168] width 66 height 7
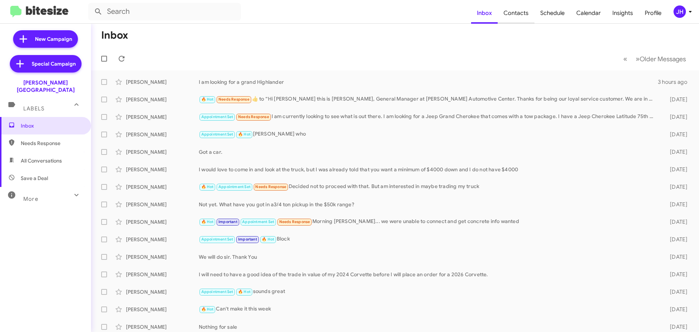
click at [521, 19] on span "Contacts" at bounding box center [516, 13] width 37 height 21
type input "in:groups"
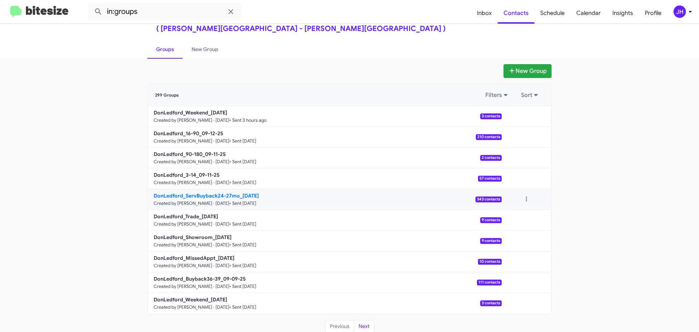
scroll to position [26, 0]
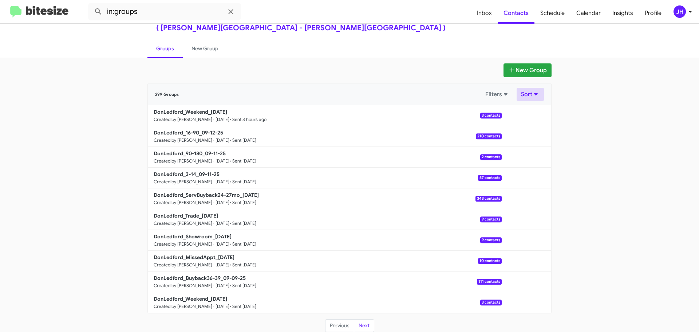
click at [517, 94] on button "Sort" at bounding box center [530, 94] width 27 height 13
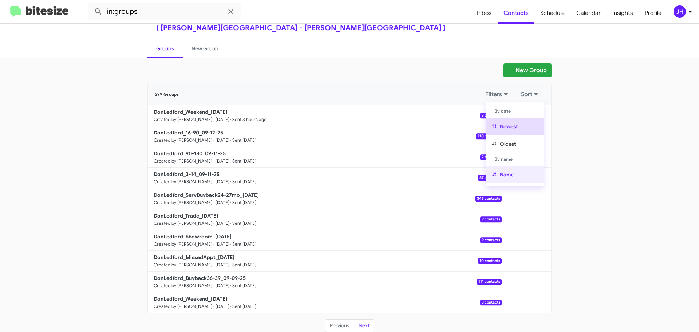
click at [505, 170] on button "Name" at bounding box center [515, 174] width 58 height 17
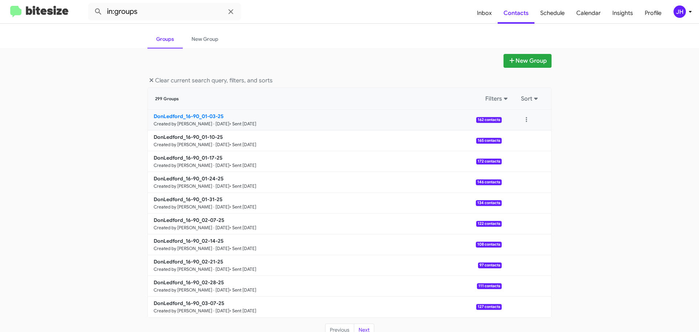
scroll to position [40, 0]
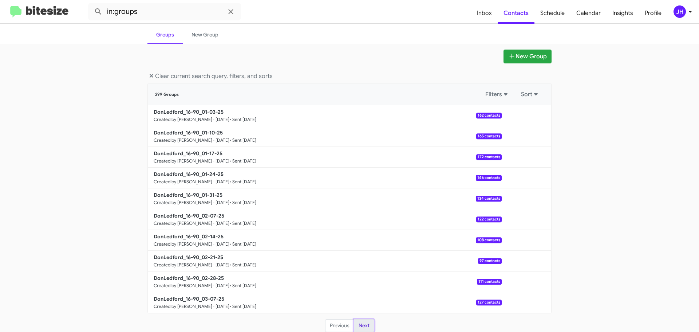
click at [361, 330] on button "Next" at bounding box center [364, 325] width 20 height 13
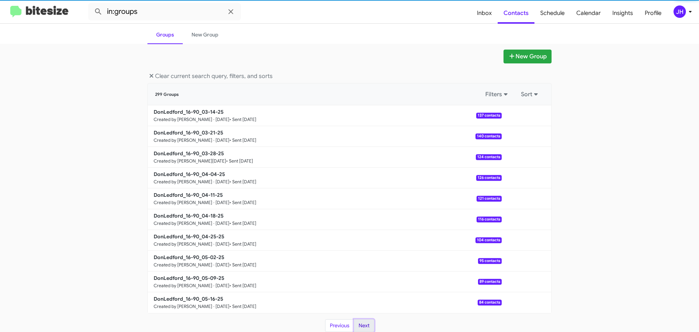
click at [361, 328] on button "Next" at bounding box center [364, 325] width 20 height 13
click at [362, 326] on button "Next" at bounding box center [364, 325] width 20 height 13
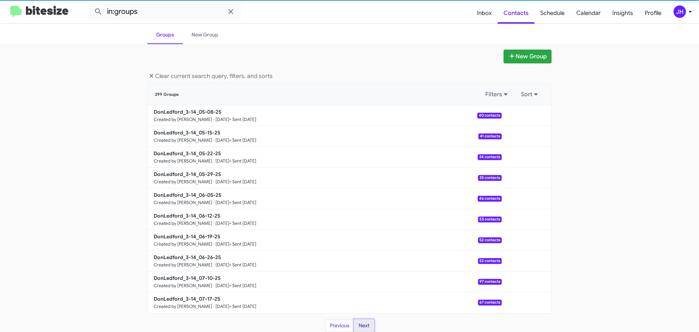
click at [362, 326] on button "Next" at bounding box center [364, 325] width 20 height 13
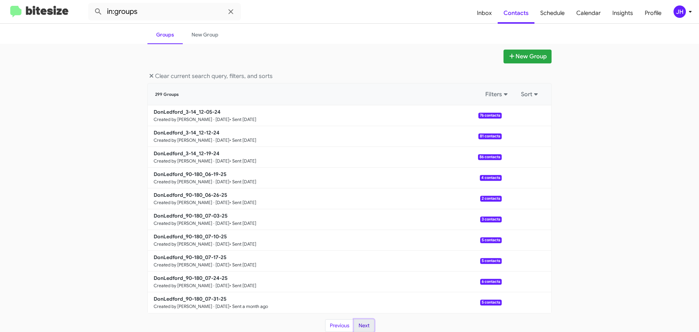
click at [362, 326] on button "Next" at bounding box center [364, 325] width 20 height 13
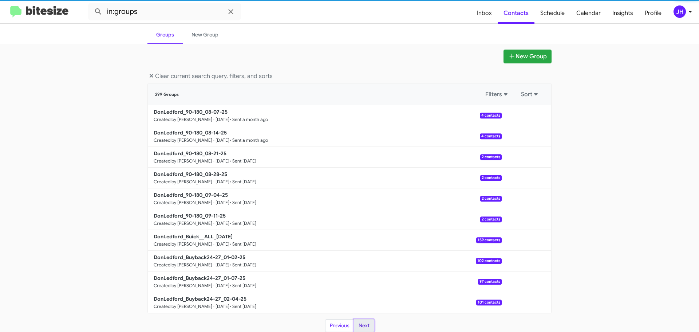
click at [362, 326] on button "Next" at bounding box center [364, 325] width 20 height 13
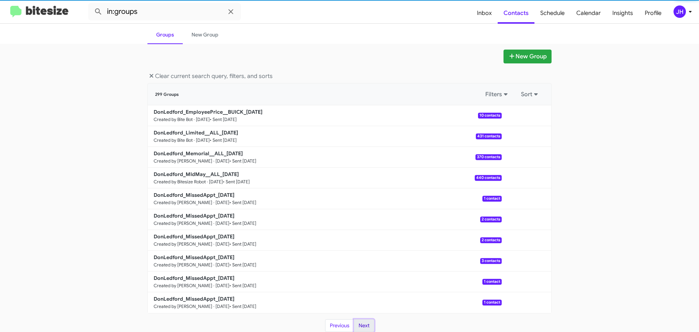
click at [362, 326] on button "Next" at bounding box center [364, 325] width 20 height 13
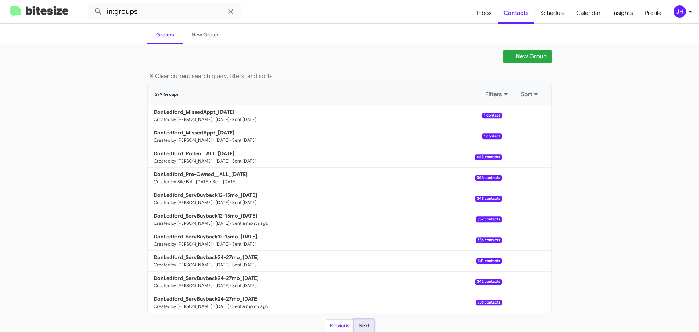
click at [362, 326] on button "Next" at bounding box center [364, 325] width 20 height 13
click at [363, 325] on button "Next" at bounding box center [364, 325] width 20 height 13
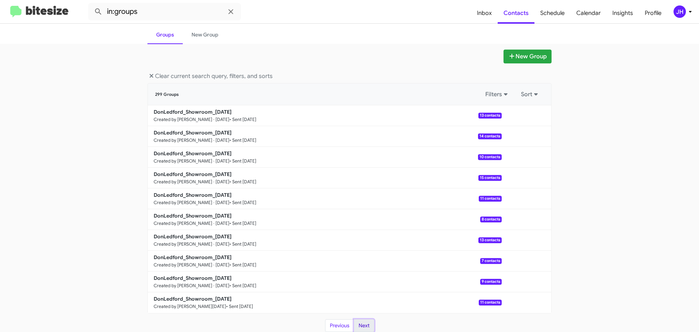
click at [362, 321] on button "Next" at bounding box center [364, 325] width 20 height 13
click at [364, 324] on button "Next" at bounding box center [364, 325] width 20 height 13
click at [685, 10] on div "JH" at bounding box center [680, 11] width 12 height 12
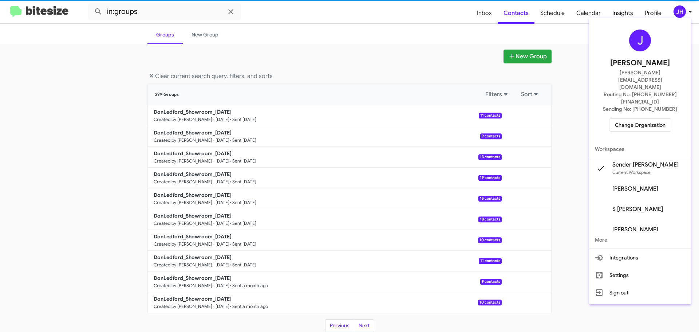
click at [651, 119] on span "Change Organization" at bounding box center [640, 125] width 51 height 12
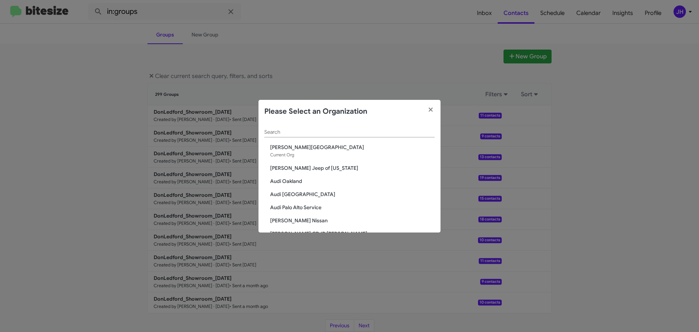
click at [298, 130] on input "Search" at bounding box center [349, 132] width 170 height 6
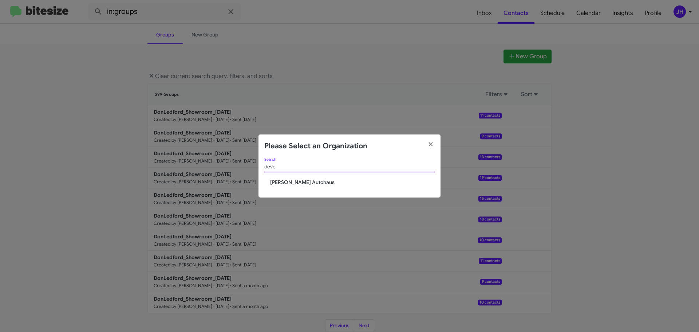
type input "deve"
click at [308, 180] on span "[PERSON_NAME] Autohaus" at bounding box center [352, 181] width 165 height 7
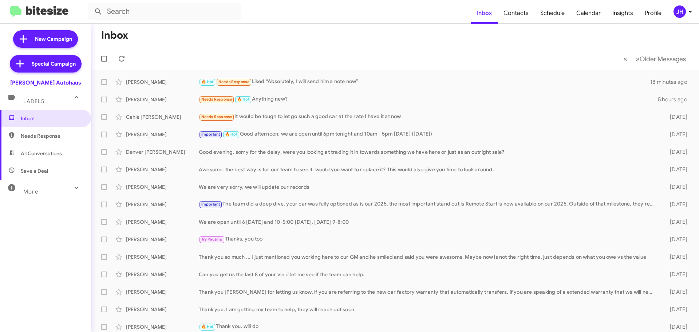
click at [317, 68] on mat-toolbar-row "« Previous » Next Older Messages" at bounding box center [395, 58] width 608 height 23
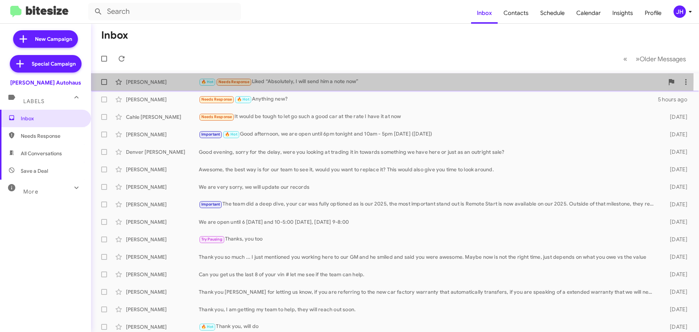
click at [311, 80] on div "🔥 Hot Needs Response Liked “Absolutely, I will send him a note now”" at bounding box center [431, 82] width 465 height 8
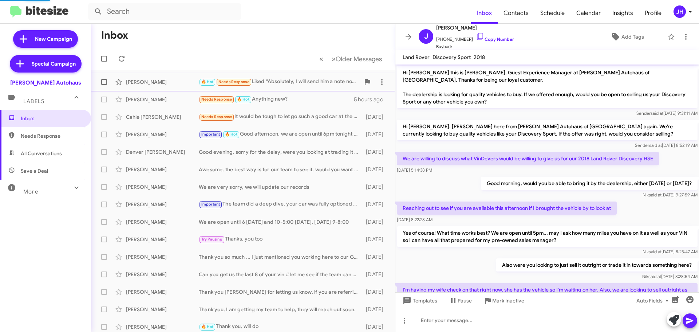
scroll to position [413, 0]
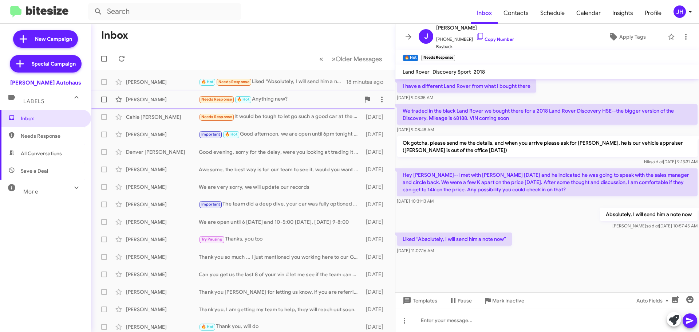
click at [317, 99] on div "Needs Response 🔥 Hot Anything new?" at bounding box center [279, 99] width 161 height 8
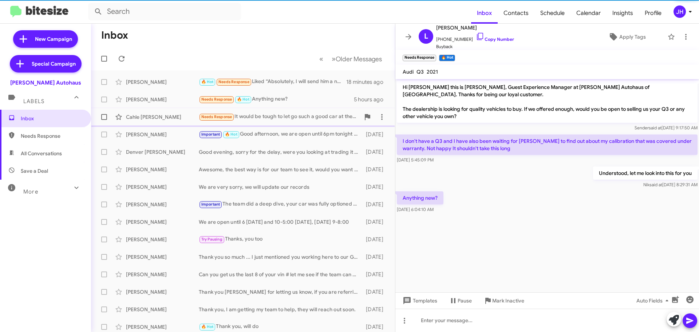
click at [309, 123] on div "Cahle [PERSON_NAME] Needs Response It would be tough to let go such a good car …" at bounding box center [243, 117] width 292 height 15
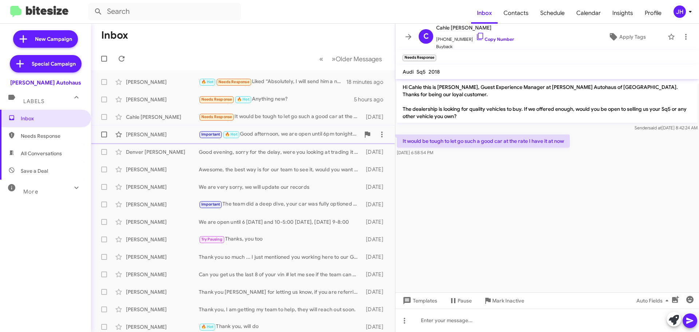
click at [309, 139] on div "[PERSON_NAME] Important 🔥 Hot Good afternoon, we are open until 6pm tonight and…" at bounding box center [243, 134] width 292 height 15
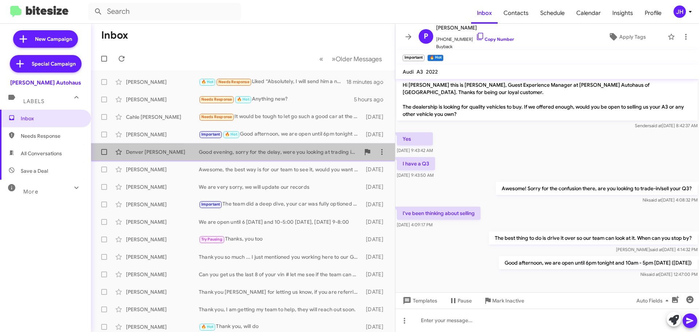
click at [309, 150] on div "Good evening, sorry for the delay, were you looking at trading it in towards so…" at bounding box center [279, 151] width 161 height 7
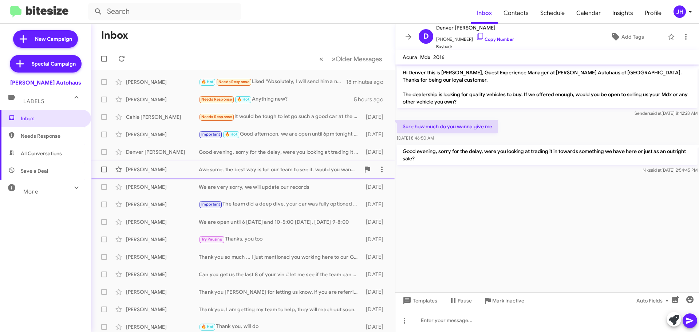
click at [304, 166] on div "[PERSON_NAME] Awesome, the best way is for our team to see it, would you want t…" at bounding box center [243, 169] width 292 height 15
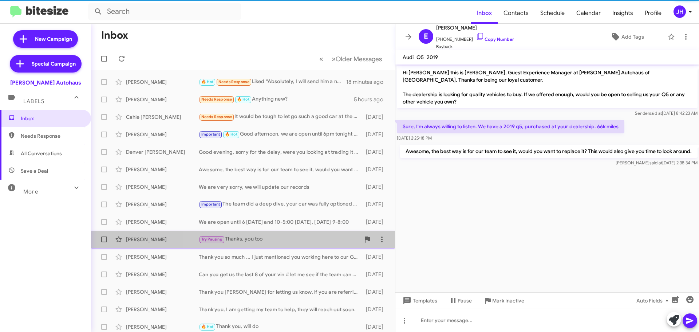
click at [299, 245] on div "[PERSON_NAME] Try Pausing Thanks, you too [DATE]" at bounding box center [243, 239] width 292 height 15
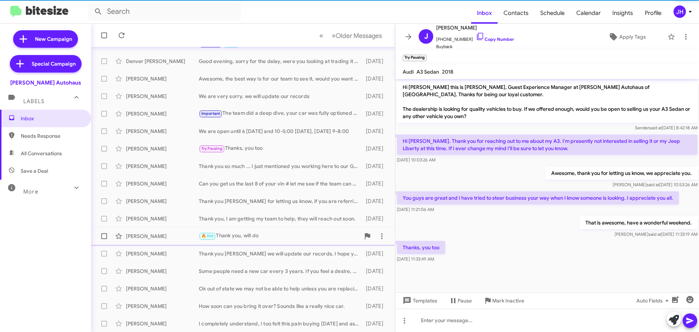
scroll to position [91, 0]
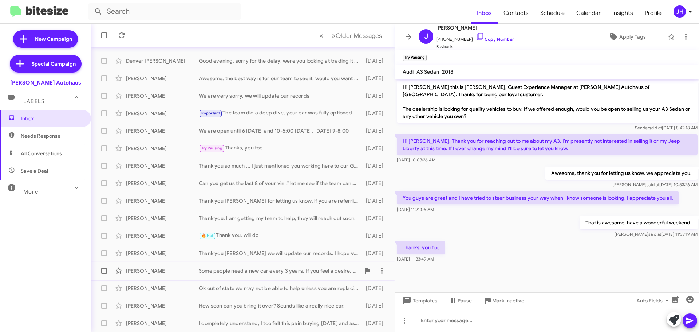
click at [279, 269] on div "Some people need a new car every 3 years. If you feel a desire, your car is wor…" at bounding box center [279, 270] width 161 height 7
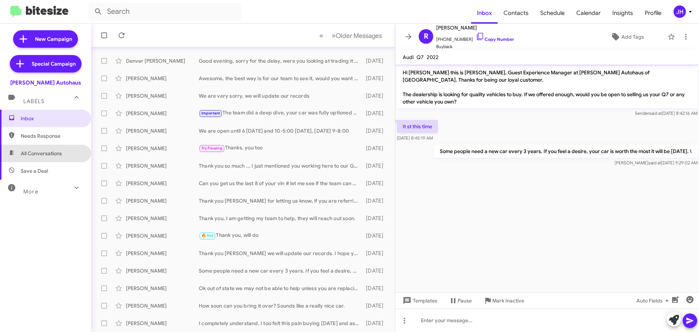
click at [50, 145] on span "All Conversations" at bounding box center [45, 153] width 91 height 17
type input "in:all-conversations"
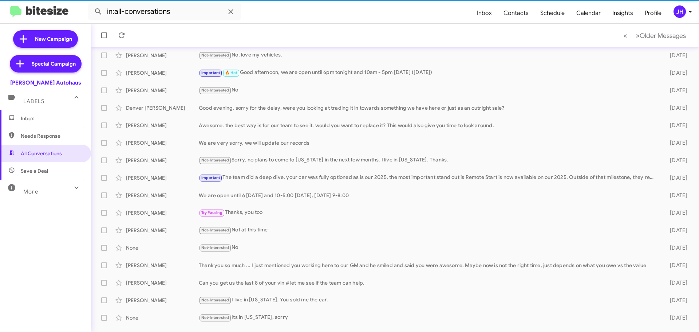
scroll to position [91, 0]
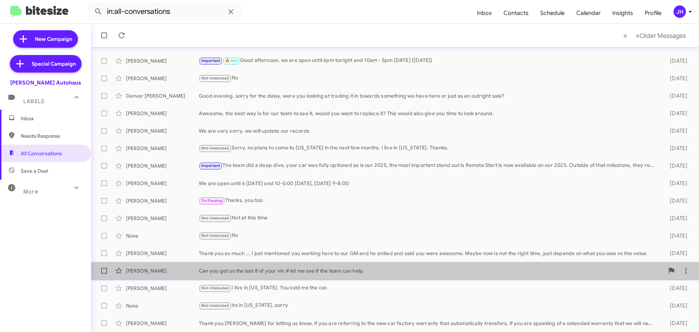
click at [481, 276] on div "[PERSON_NAME] Can you get us the last 8 of your vin # let me see if the team ca…" at bounding box center [395, 270] width 596 height 15
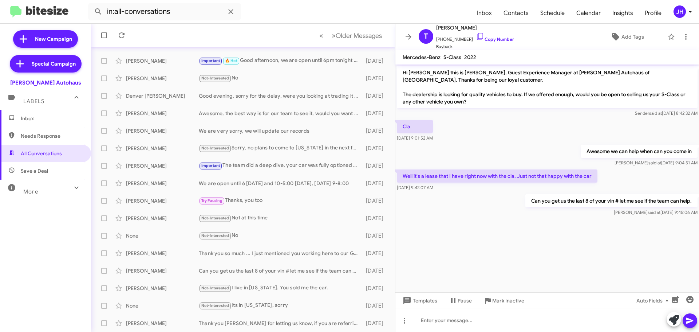
click at [40, 124] on span "Inbox" at bounding box center [45, 118] width 91 height 17
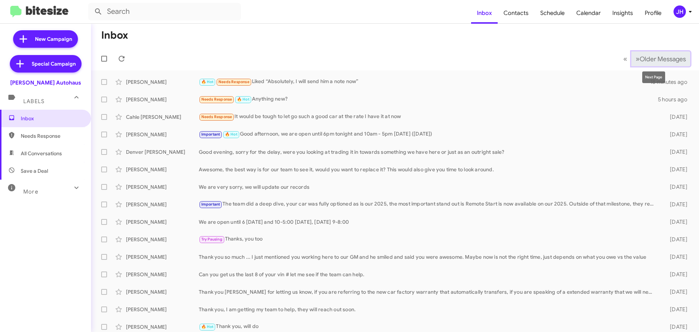
click at [663, 56] on span "Older Messages" at bounding box center [663, 59] width 46 height 8
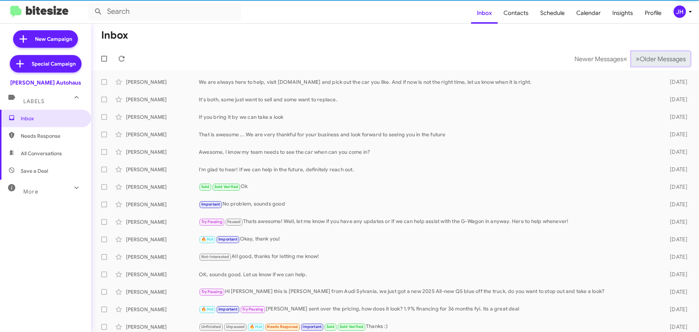
click at [658, 58] on span "Older Messages" at bounding box center [663, 59] width 46 height 8
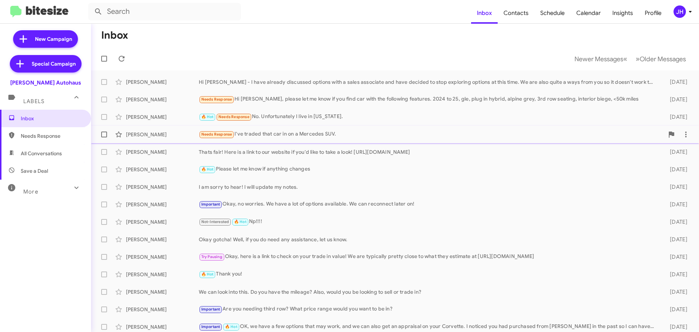
click at [360, 134] on div "Needs Response I've traded that car in on a Mercedes SUV." at bounding box center [431, 134] width 465 height 8
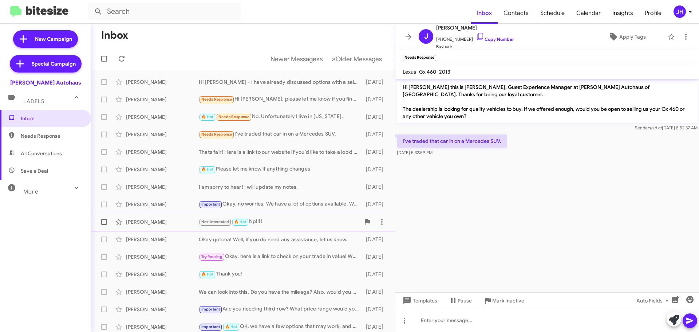
click at [301, 218] on div "Not-Interested 🔥 Hot Np!!!!" at bounding box center [279, 221] width 161 height 8
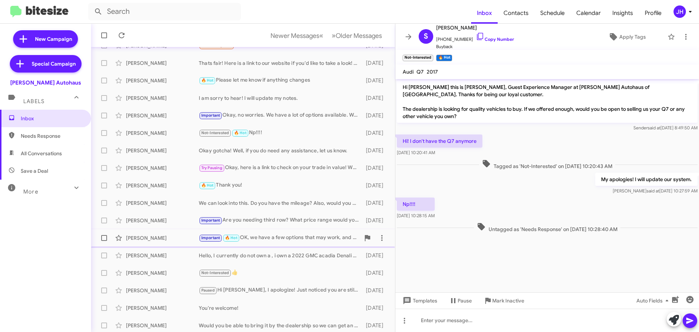
scroll to position [91, 0]
click at [275, 241] on div "[PERSON_NAME] Important 🔥 Hot OK, we have a few options that may work, and we c…" at bounding box center [243, 235] width 292 height 15
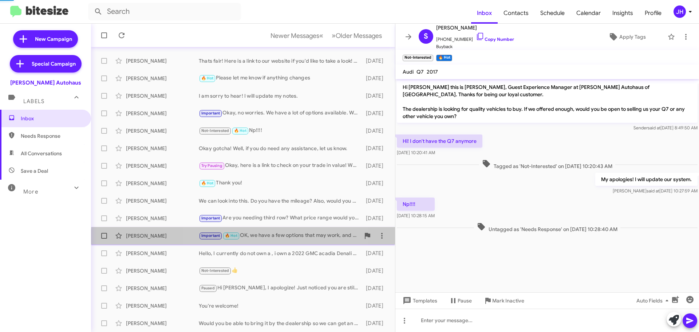
scroll to position [123, 0]
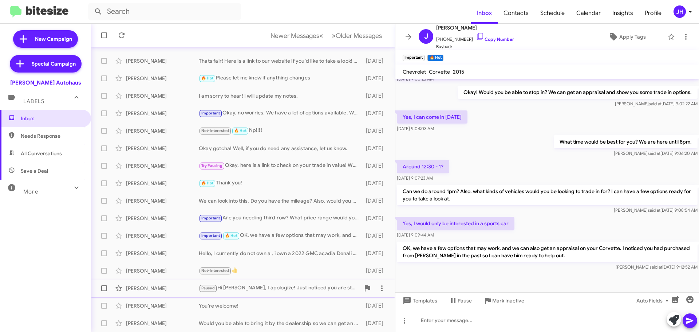
click at [258, 287] on div "Paused Hi [PERSON_NAME], I apologize! Just noticed you are still working with […" at bounding box center [279, 288] width 161 height 8
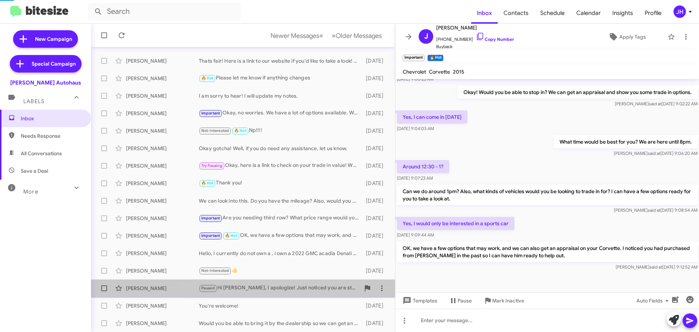
scroll to position [135, 0]
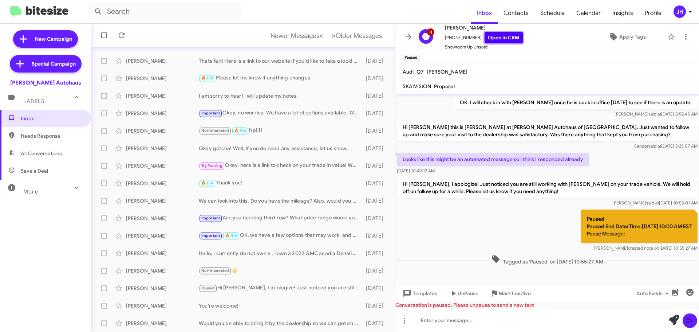
click at [497, 39] on link "Open in CRM" at bounding box center [504, 37] width 38 height 11
click at [31, 193] on span "More" at bounding box center [30, 191] width 15 height 7
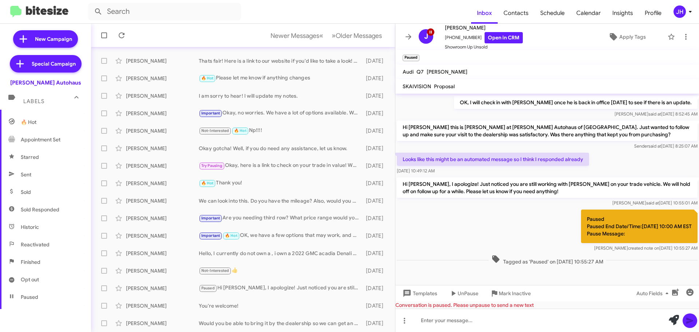
scroll to position [108, 0]
click at [43, 275] on span "Opt out" at bounding box center [45, 277] width 91 height 17
type input "in:opt-out"
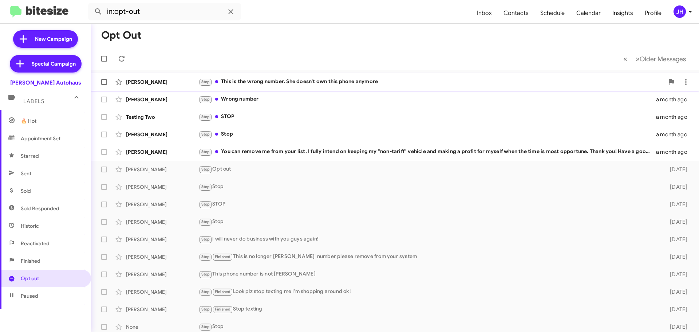
click at [281, 82] on div "Stop This is the wrong number. She doesn't own this phone anymore" at bounding box center [431, 82] width 465 height 8
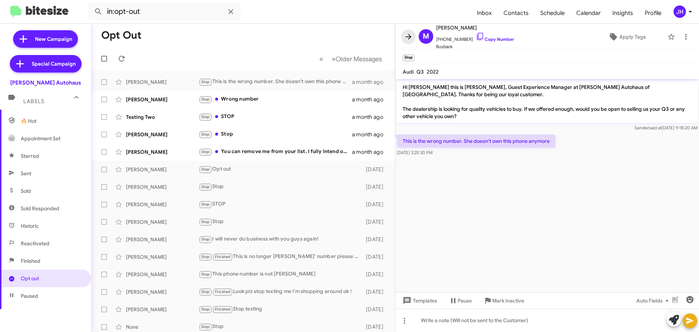
click at [411, 36] on icon at bounding box center [408, 36] width 9 height 9
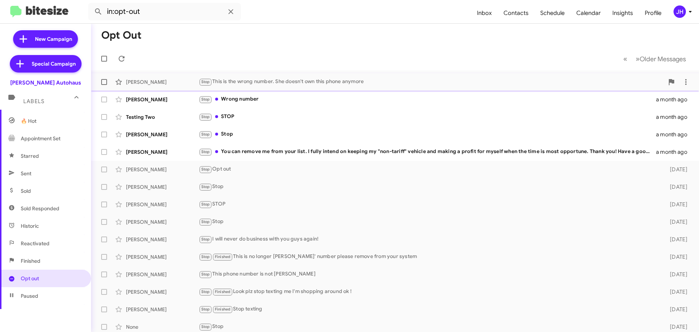
click at [242, 81] on div "Stop This is the wrong number. She doesn't own this phone anymore" at bounding box center [431, 82] width 465 height 8
